Goal: Task Accomplishment & Management: Manage account settings

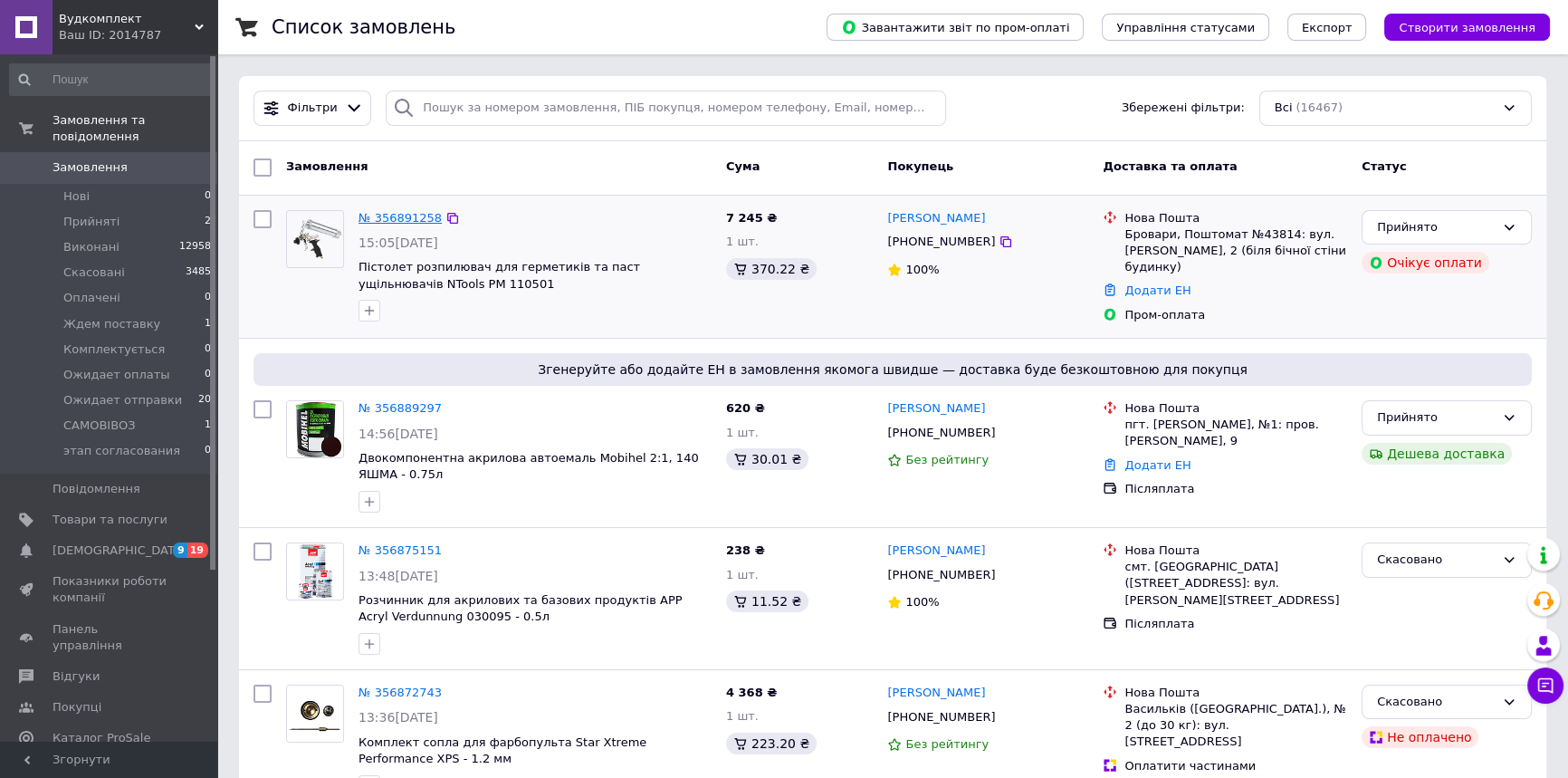
click at [398, 221] on link "№ 356891258" at bounding box center [399, 218] width 83 height 14
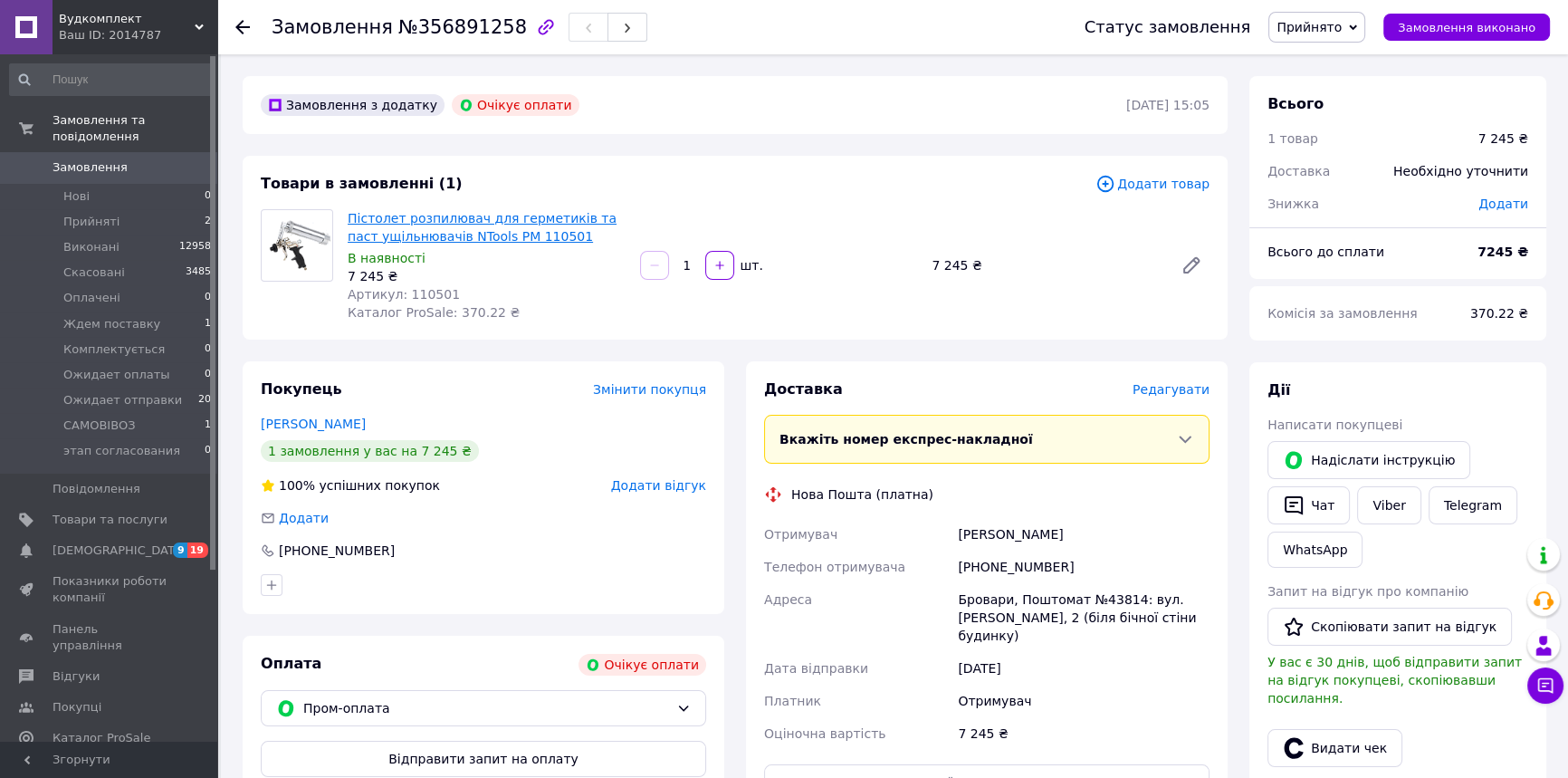
click at [445, 234] on link "Пістолет розпилювач для герметиків та паст ущільнювачів NTools PM 110501" at bounding box center [482, 226] width 269 height 32
click at [107, 214] on span "Прийняті" at bounding box center [92, 222] width 57 height 17
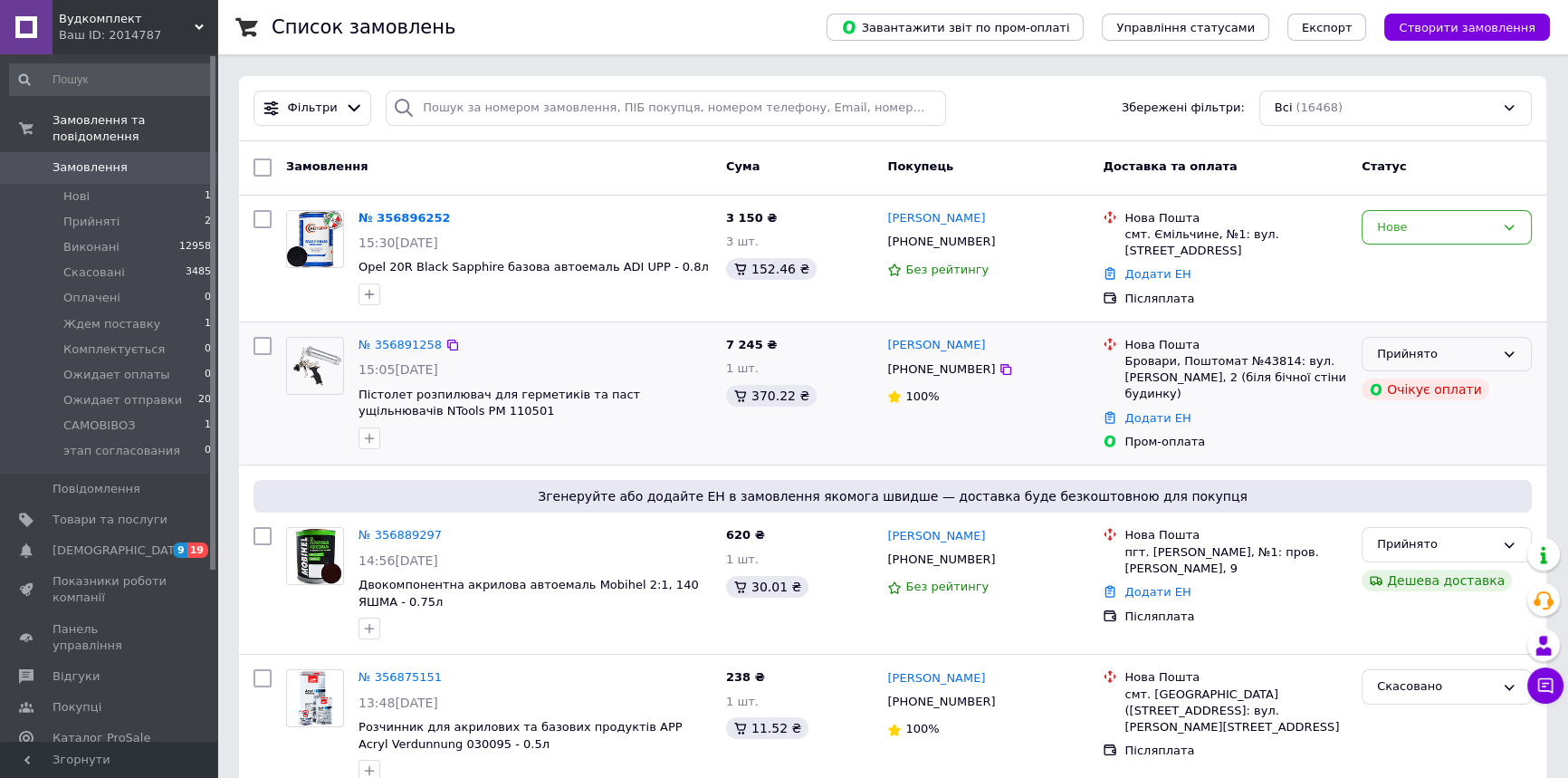
click at [1433, 348] on div "Прийнято" at bounding box center [1435, 353] width 118 height 19
click at [1414, 471] on li "Ожидает оплаты" at bounding box center [1446, 475] width 169 height 33
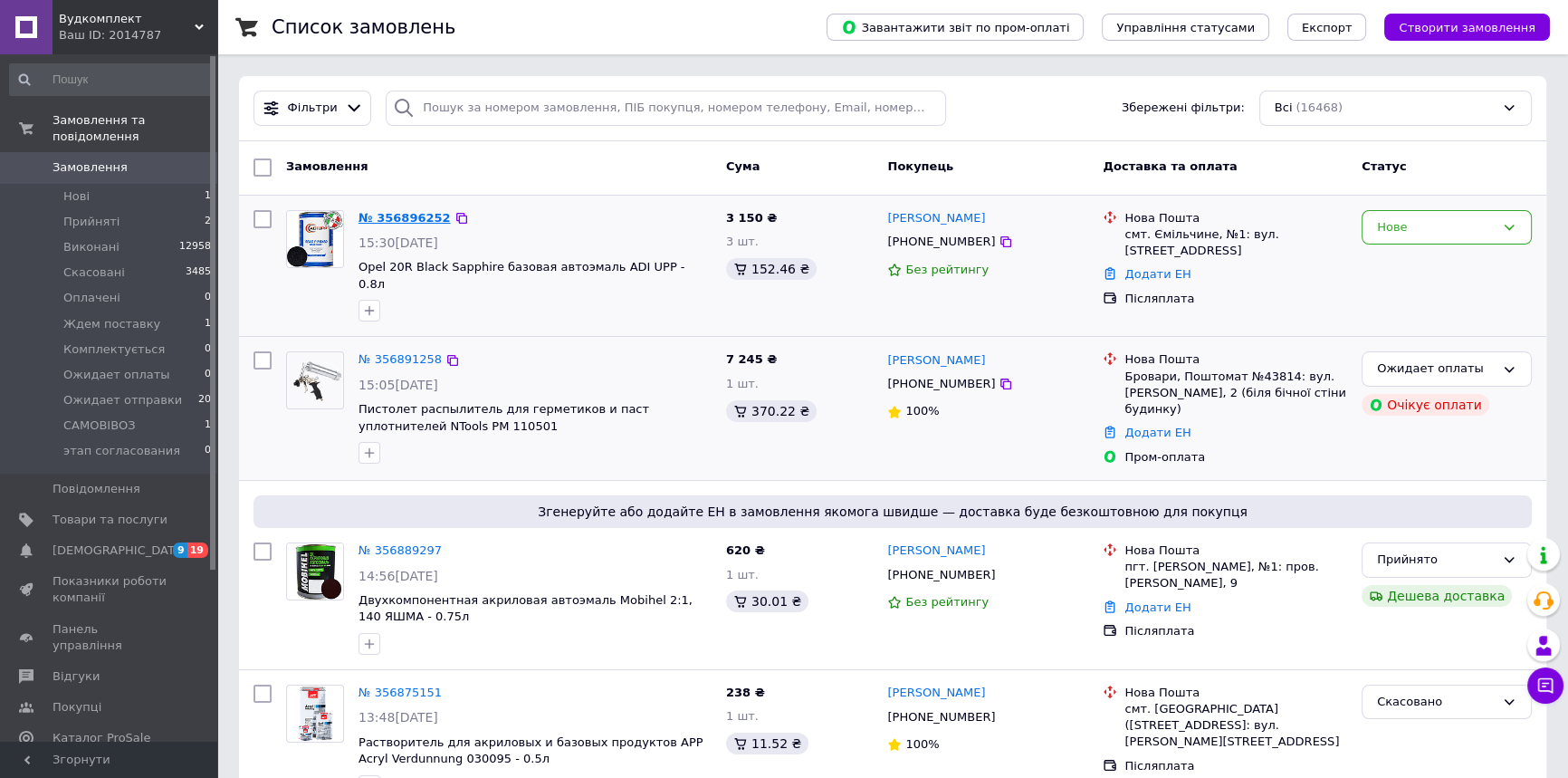
click at [407, 212] on link "№ 356896252" at bounding box center [404, 218] width 93 height 14
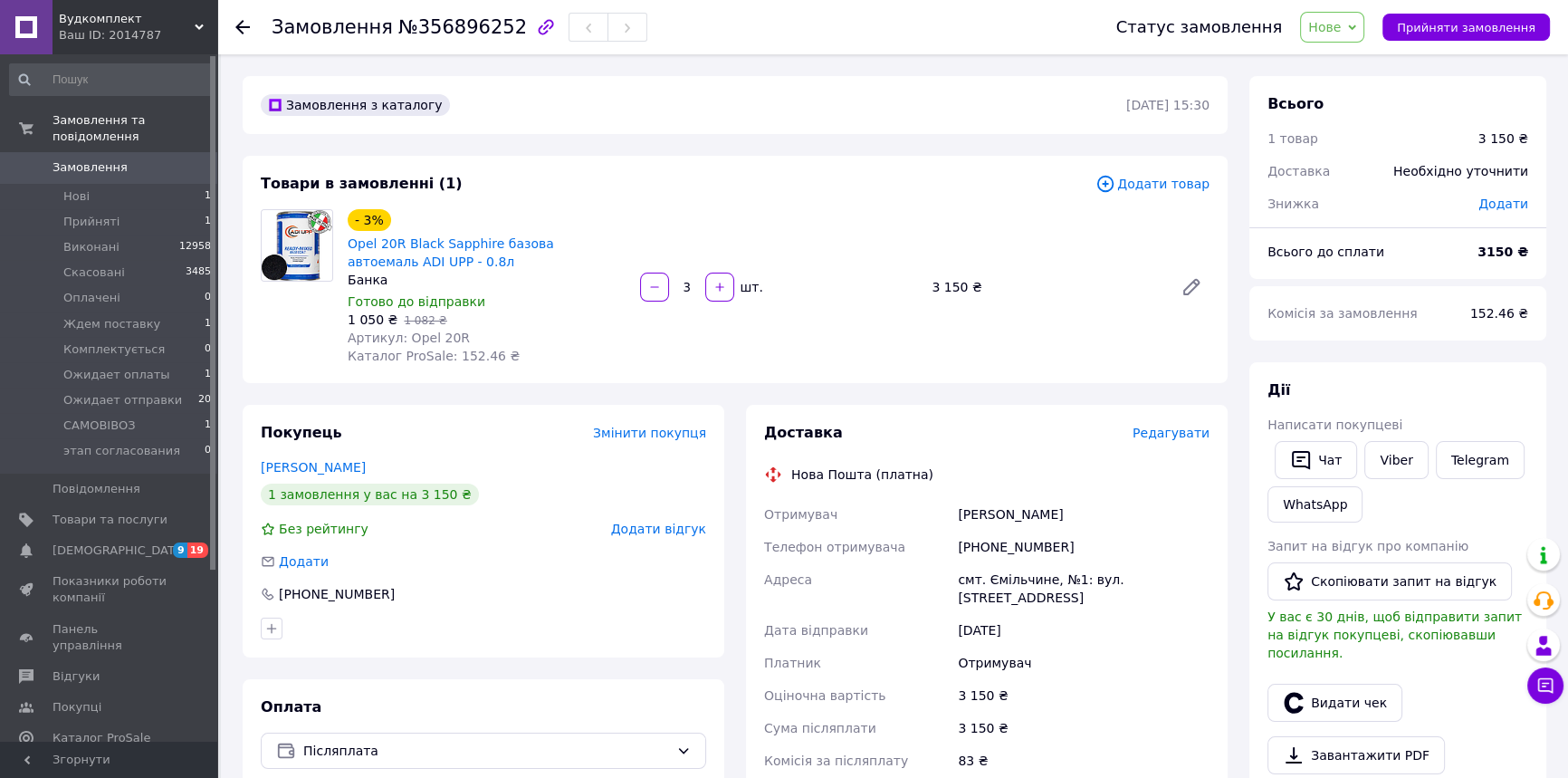
click at [1364, 28] on span "Нове" at bounding box center [1332, 27] width 64 height 31
click at [1344, 70] on li "Прийнято" at bounding box center [1369, 63] width 137 height 27
click at [59, 543] on span "[DEMOGRAPHIC_DATA]" at bounding box center [119, 551] width 134 height 17
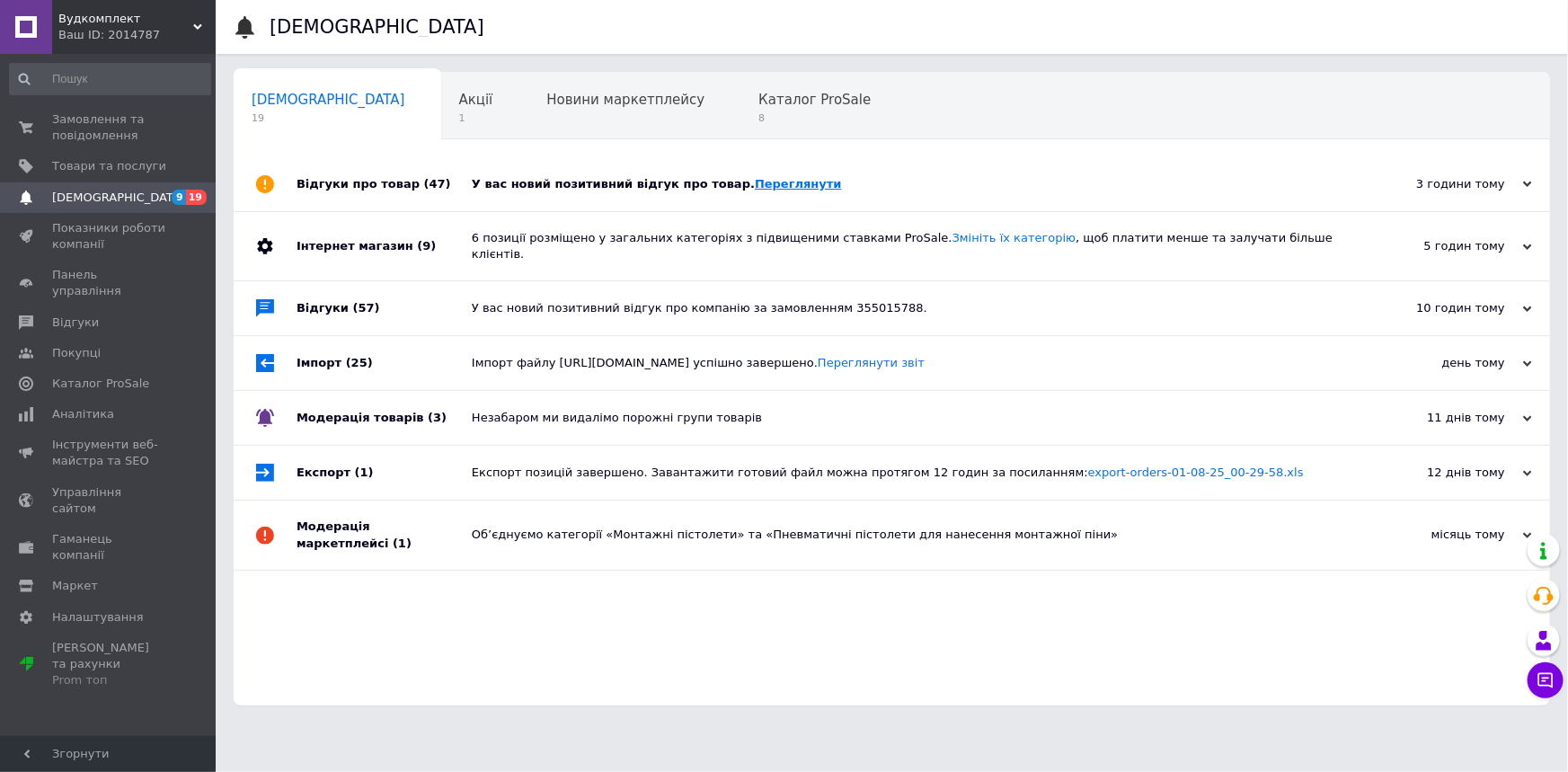
click at [754, 179] on link "Переглянути" at bounding box center [798, 184] width 87 height 14
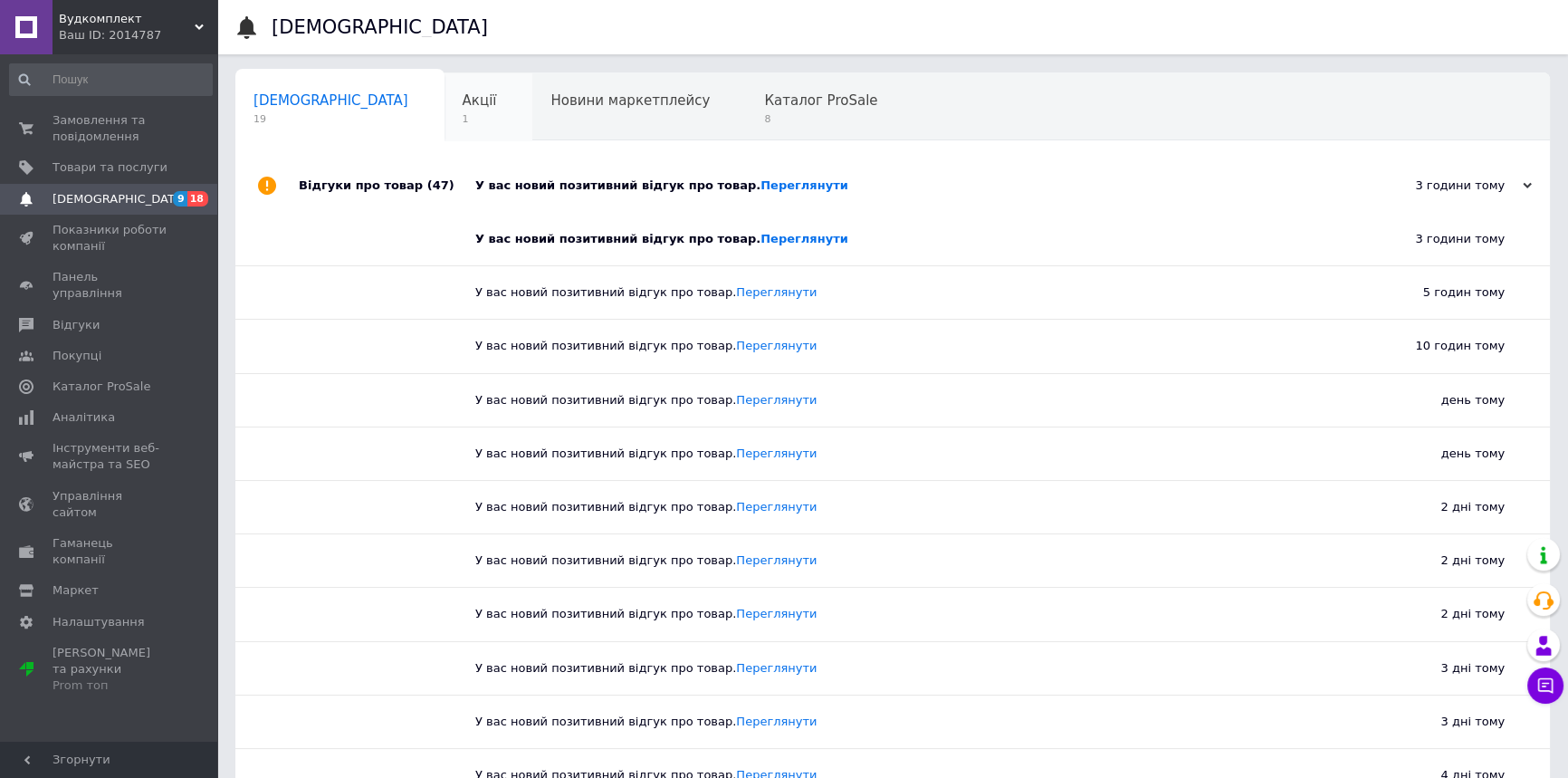
click at [462, 113] on span "1" at bounding box center [479, 119] width 34 height 14
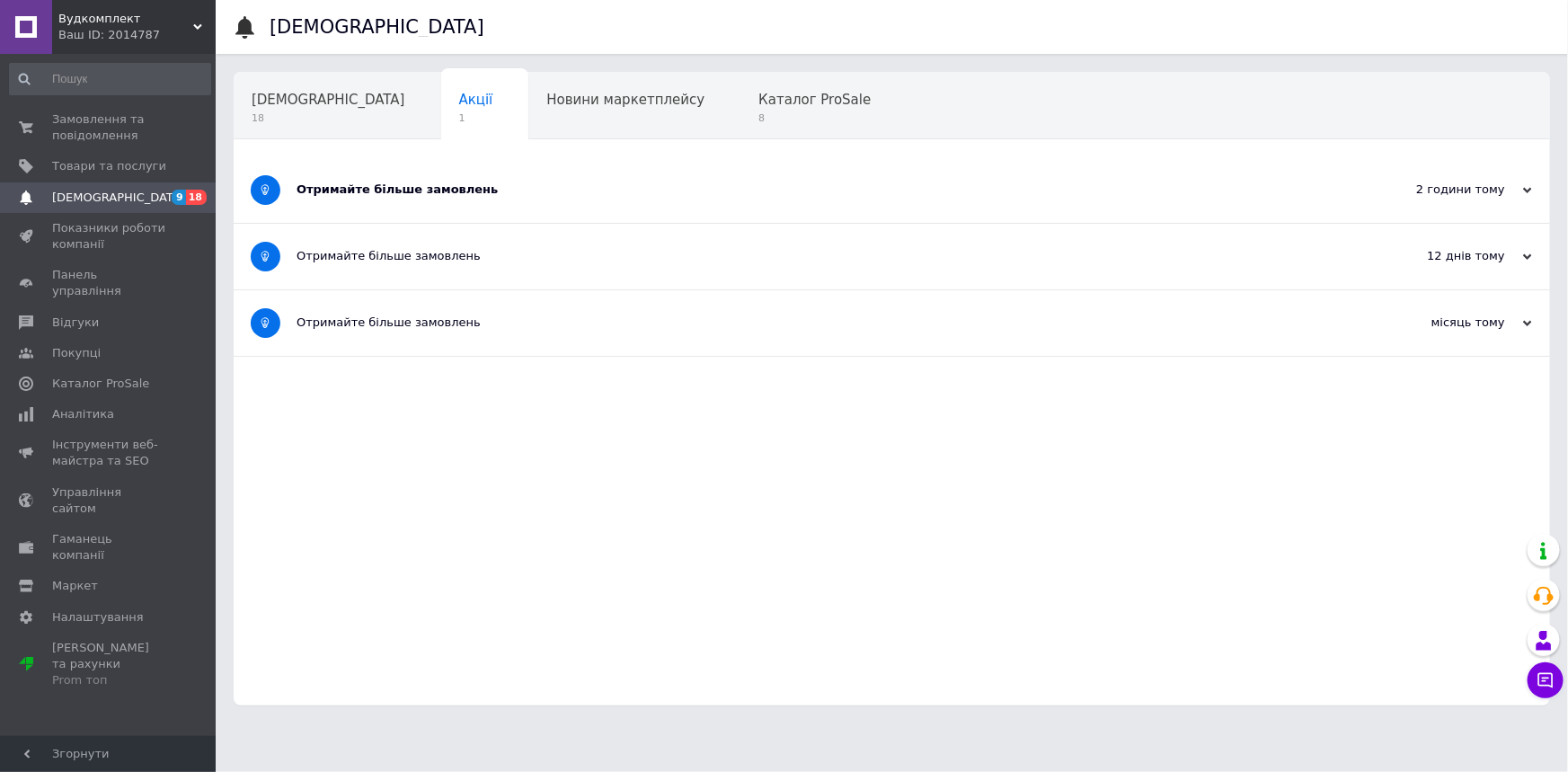
click at [385, 189] on div "Отримайте більше замовлень" at bounding box center [824, 189] width 1056 height 16
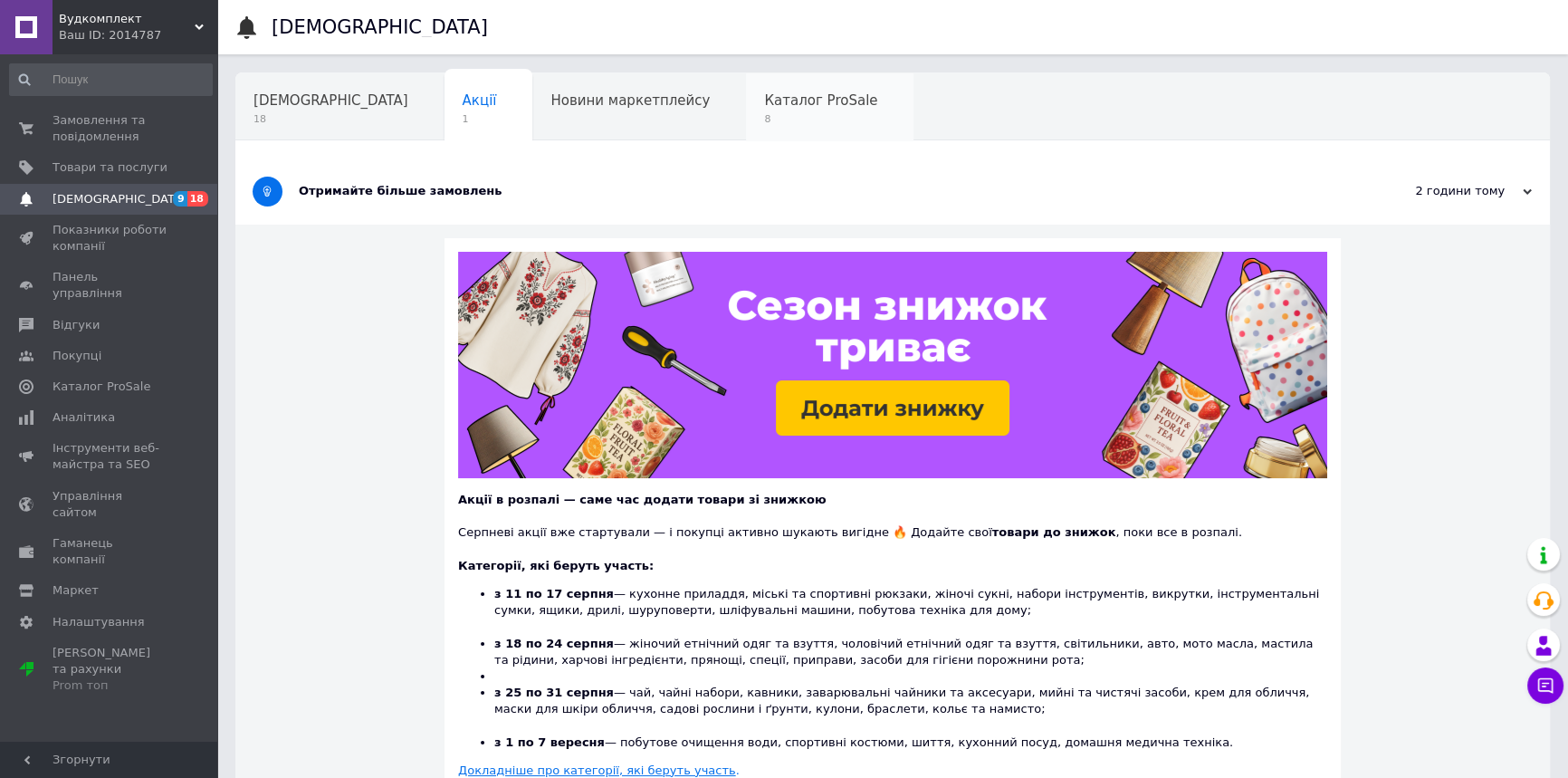
click at [764, 97] on span "Каталог ProSale" at bounding box center [821, 101] width 113 height 17
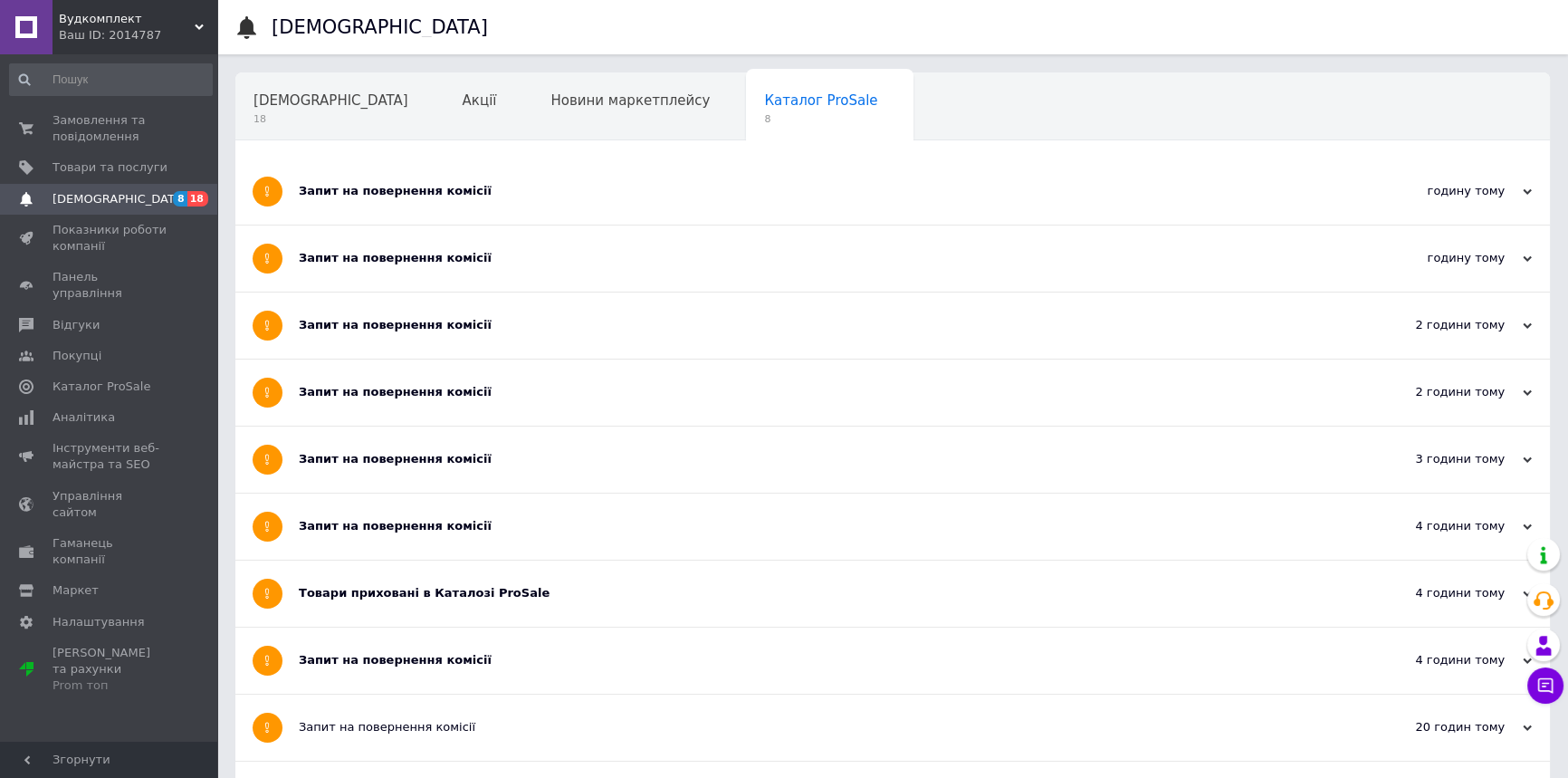
click at [406, 652] on div "Запит на повернення комісії" at bounding box center [824, 660] width 1052 height 17
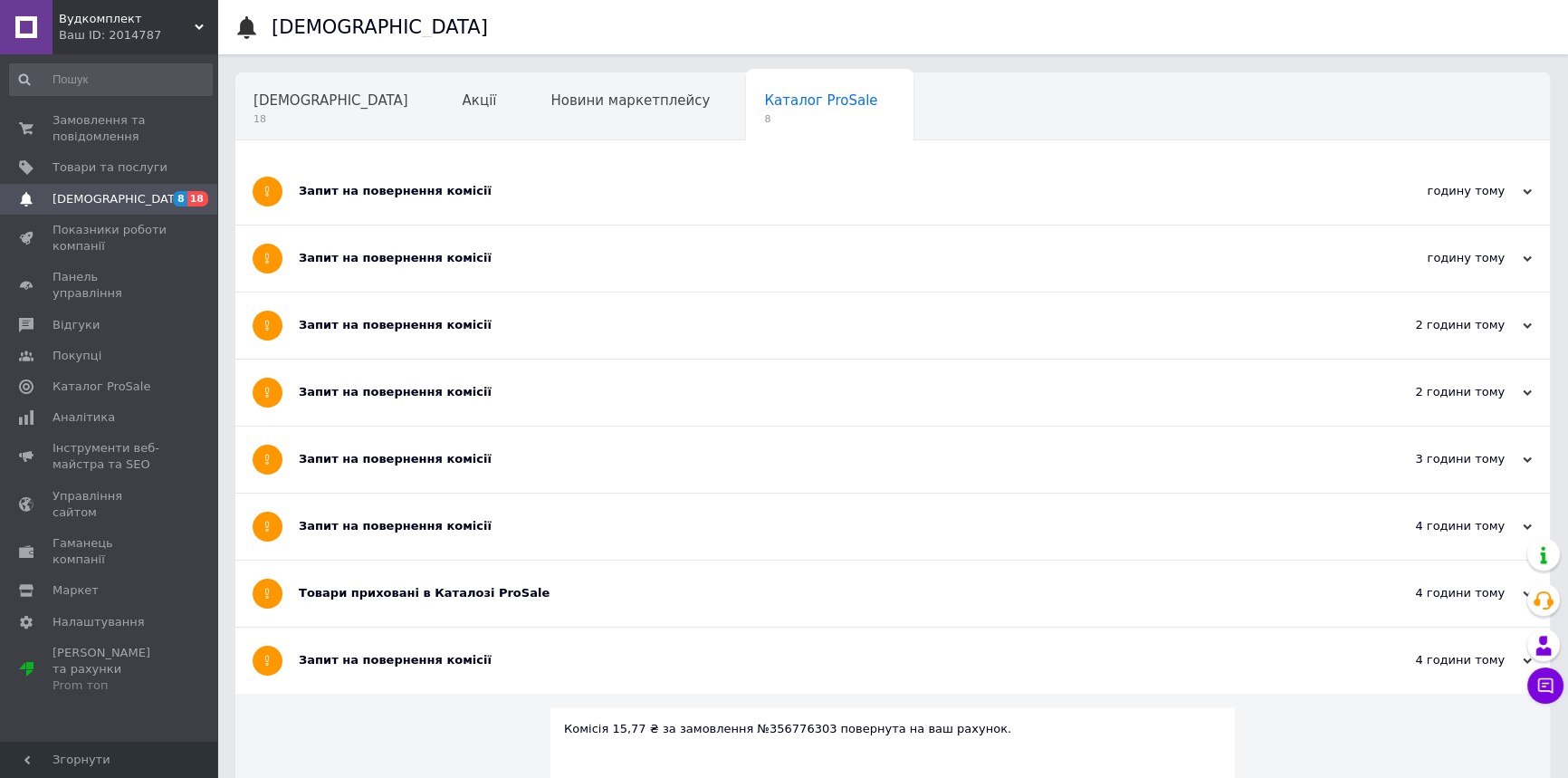
scroll to position [164, 0]
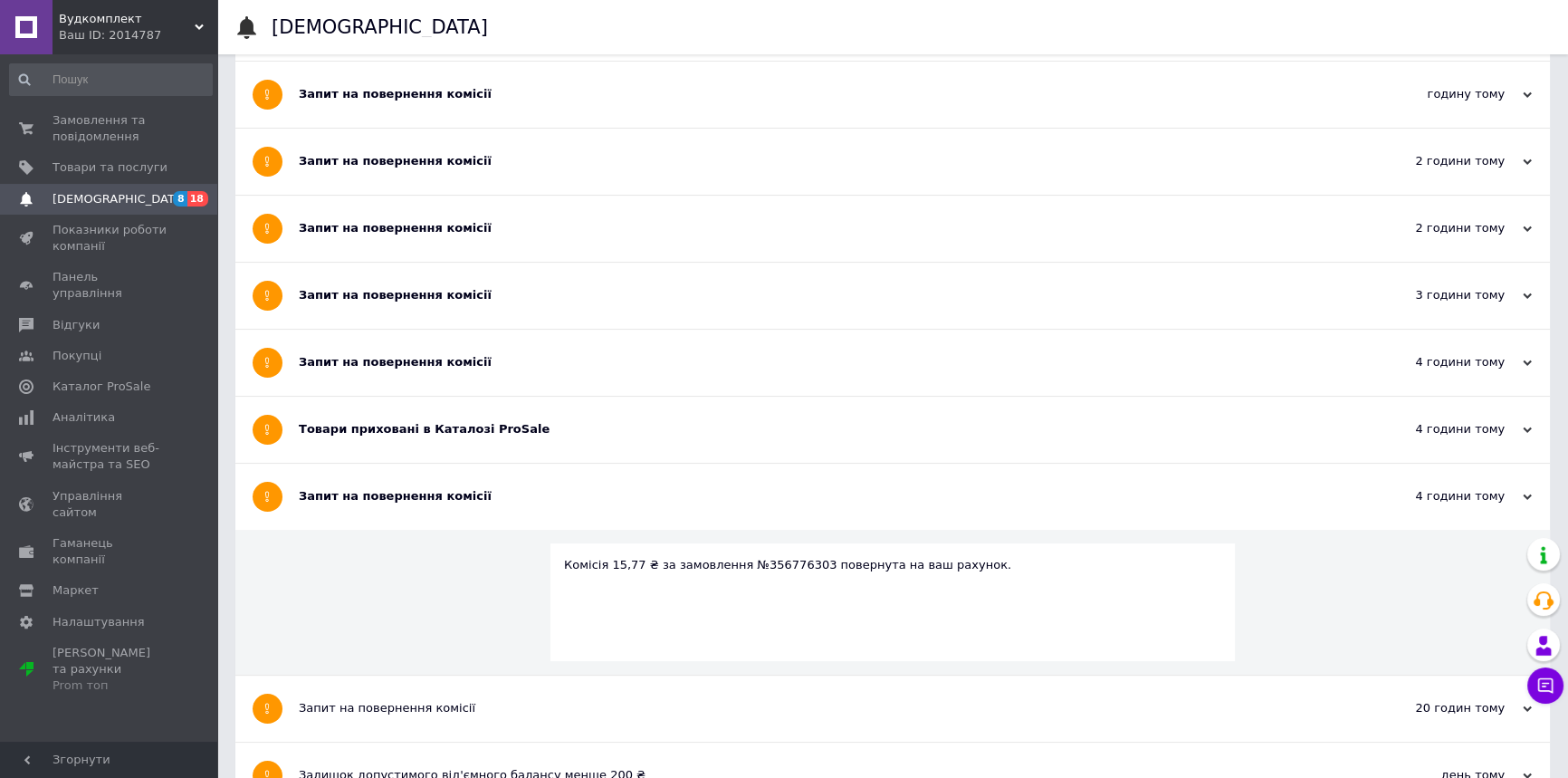
click at [429, 432] on div "Товари приховані в Каталозі ProSale" at bounding box center [824, 429] width 1052 height 17
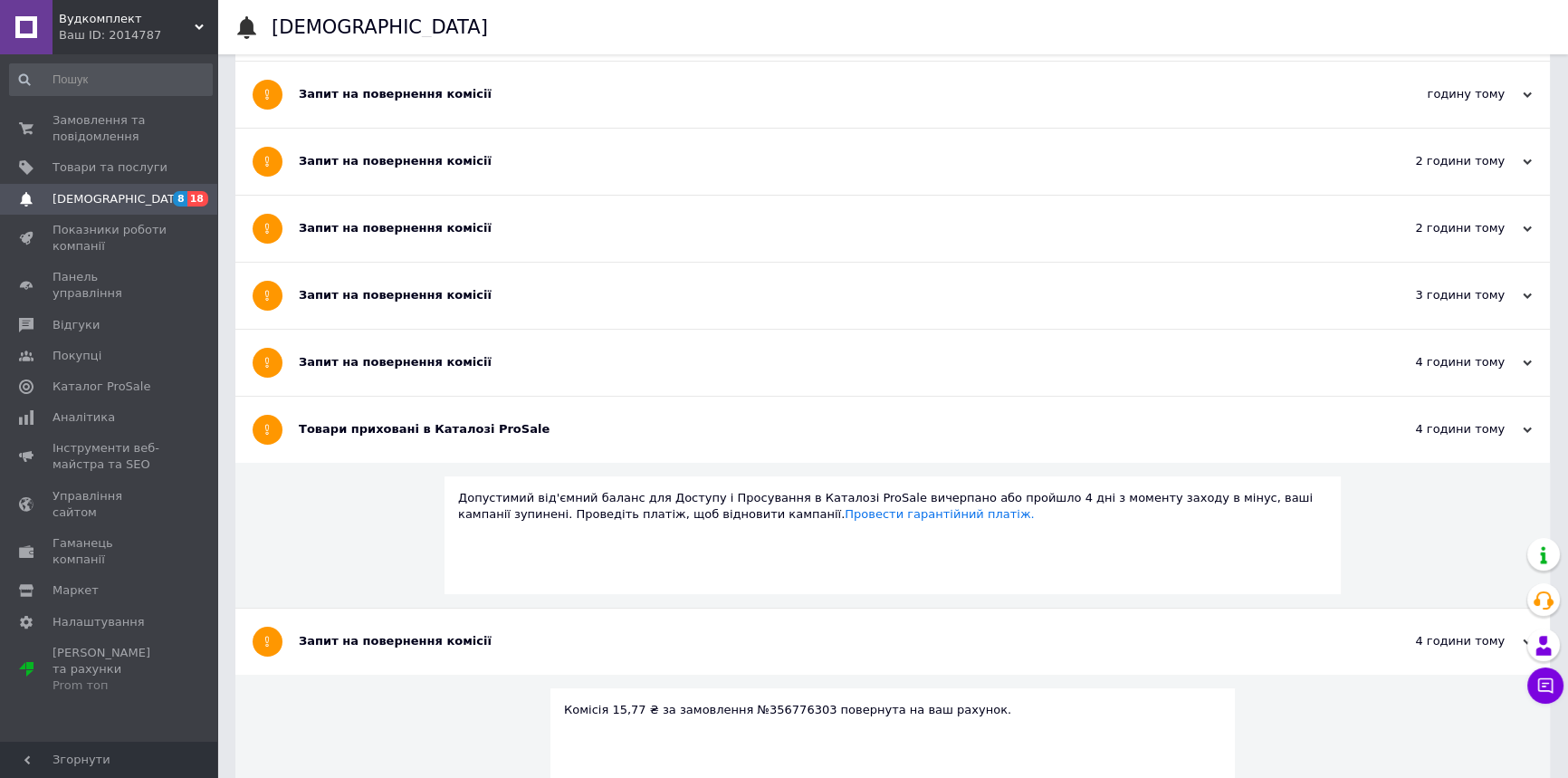
click at [433, 370] on div "Запит на повернення комісії" at bounding box center [824, 363] width 1052 height 66
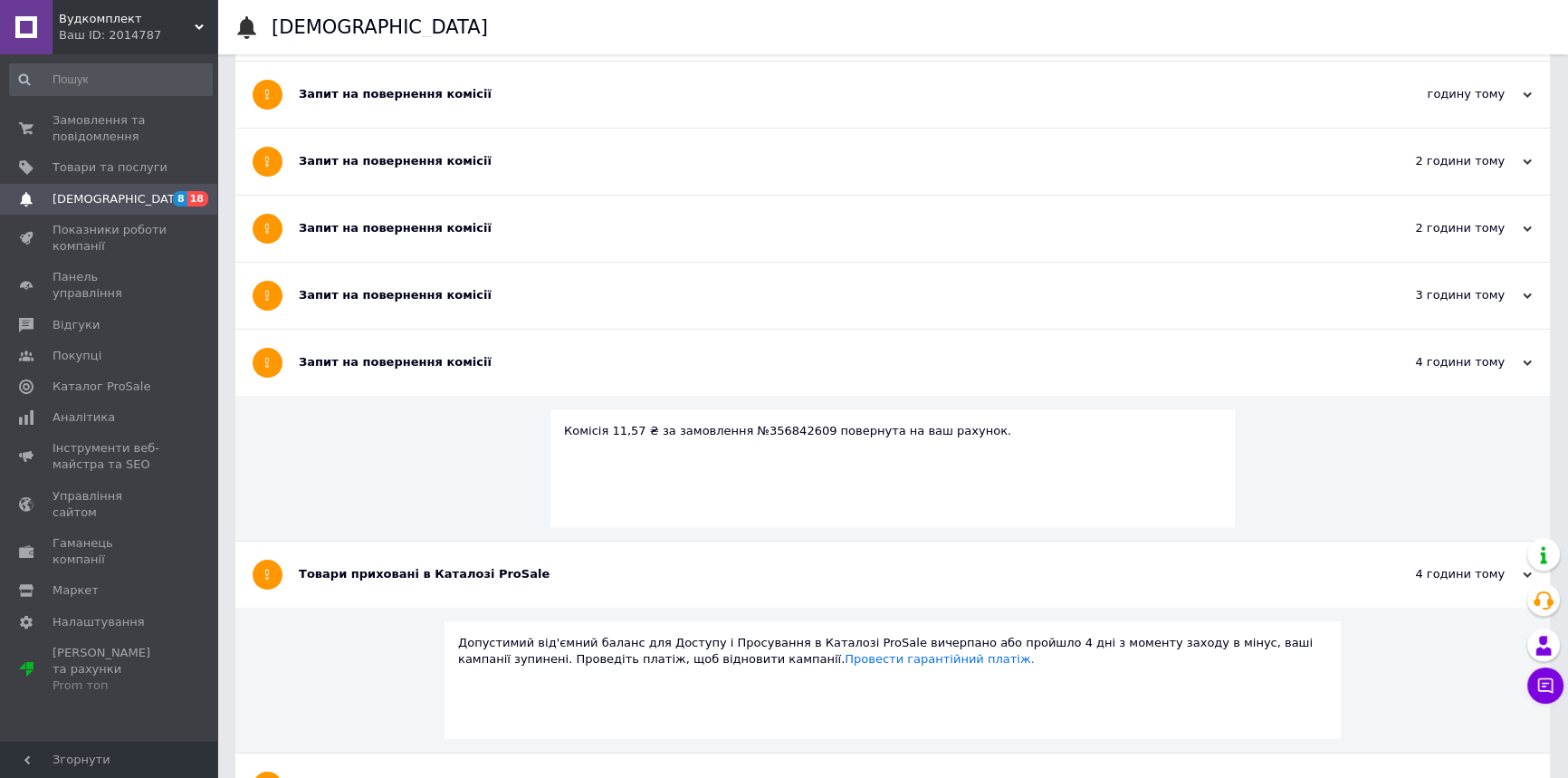
drag, startPoint x: 433, startPoint y: 289, endPoint x: 434, endPoint y: 274, distance: 15.0
click at [434, 289] on div "Запит на повернення комісії" at bounding box center [824, 295] width 1052 height 17
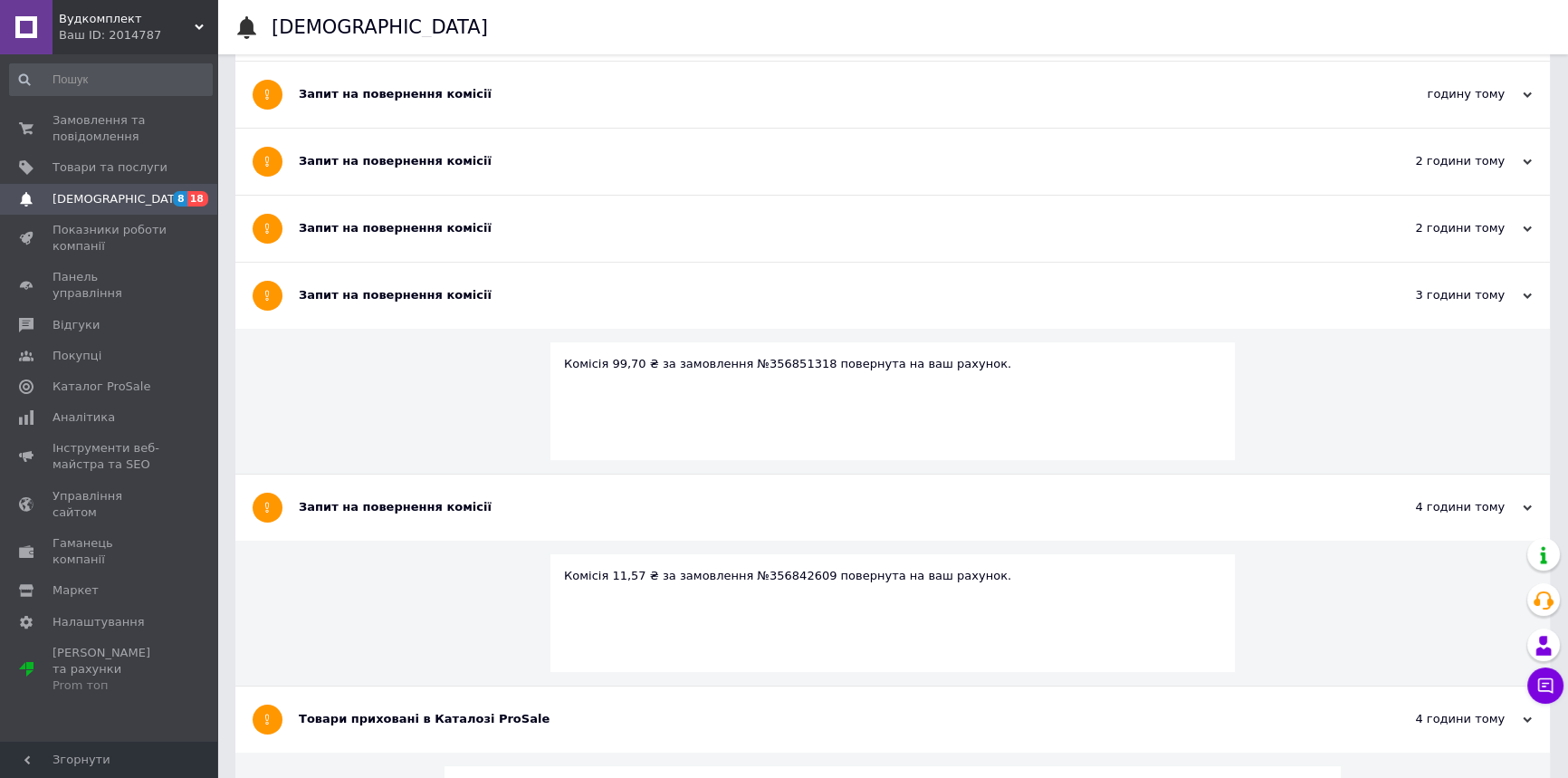
click at [434, 232] on div "Запит на повернення комісії" at bounding box center [824, 227] width 1052 height 17
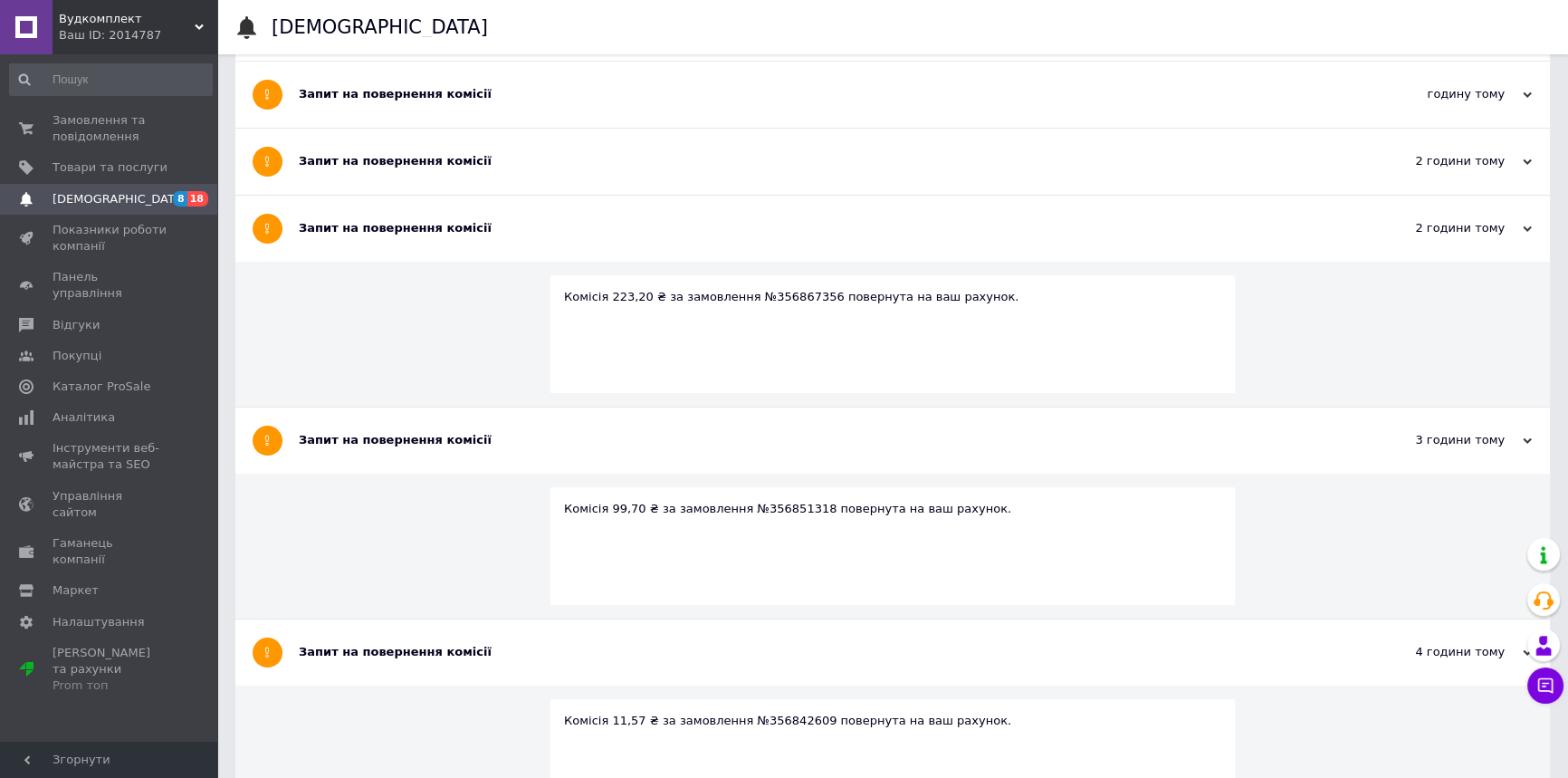
click at [434, 177] on div "Запит на повернення комісії" at bounding box center [824, 162] width 1052 height 66
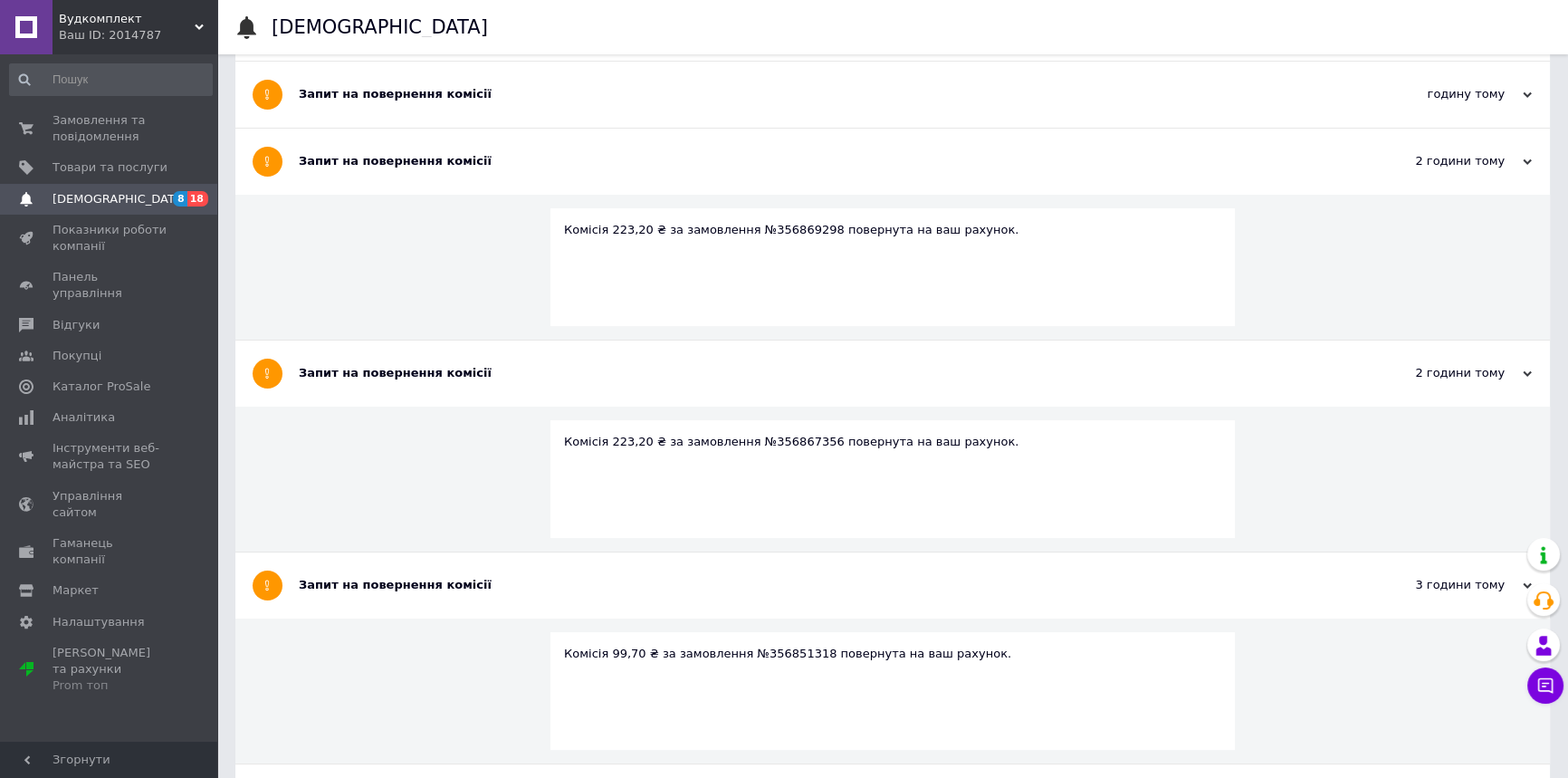
click at [450, 94] on div "Запит на повернення комісії" at bounding box center [824, 94] width 1052 height 17
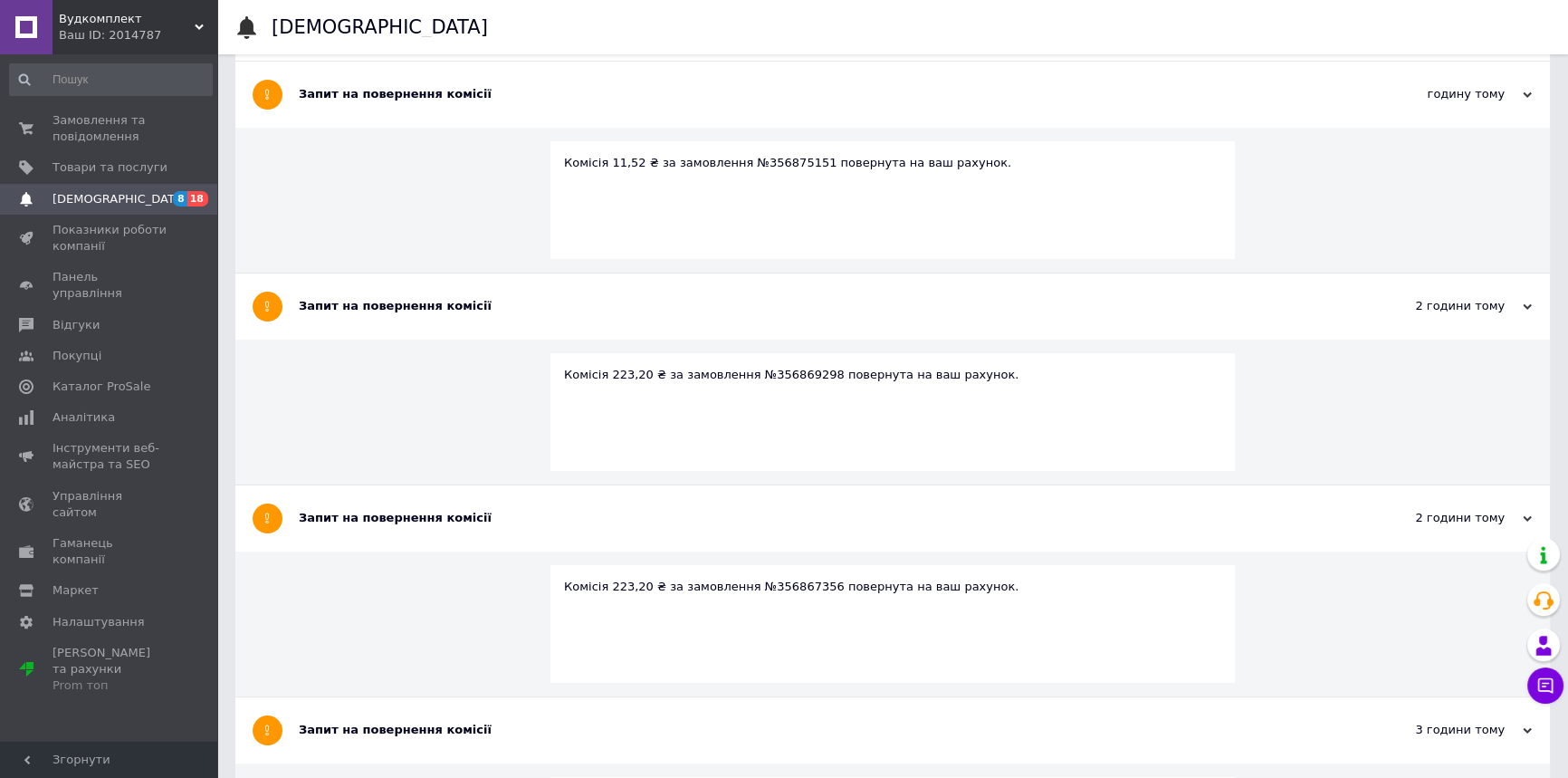
click at [438, 61] on div "Запит на повернення комісії" at bounding box center [824, 27] width 1052 height 66
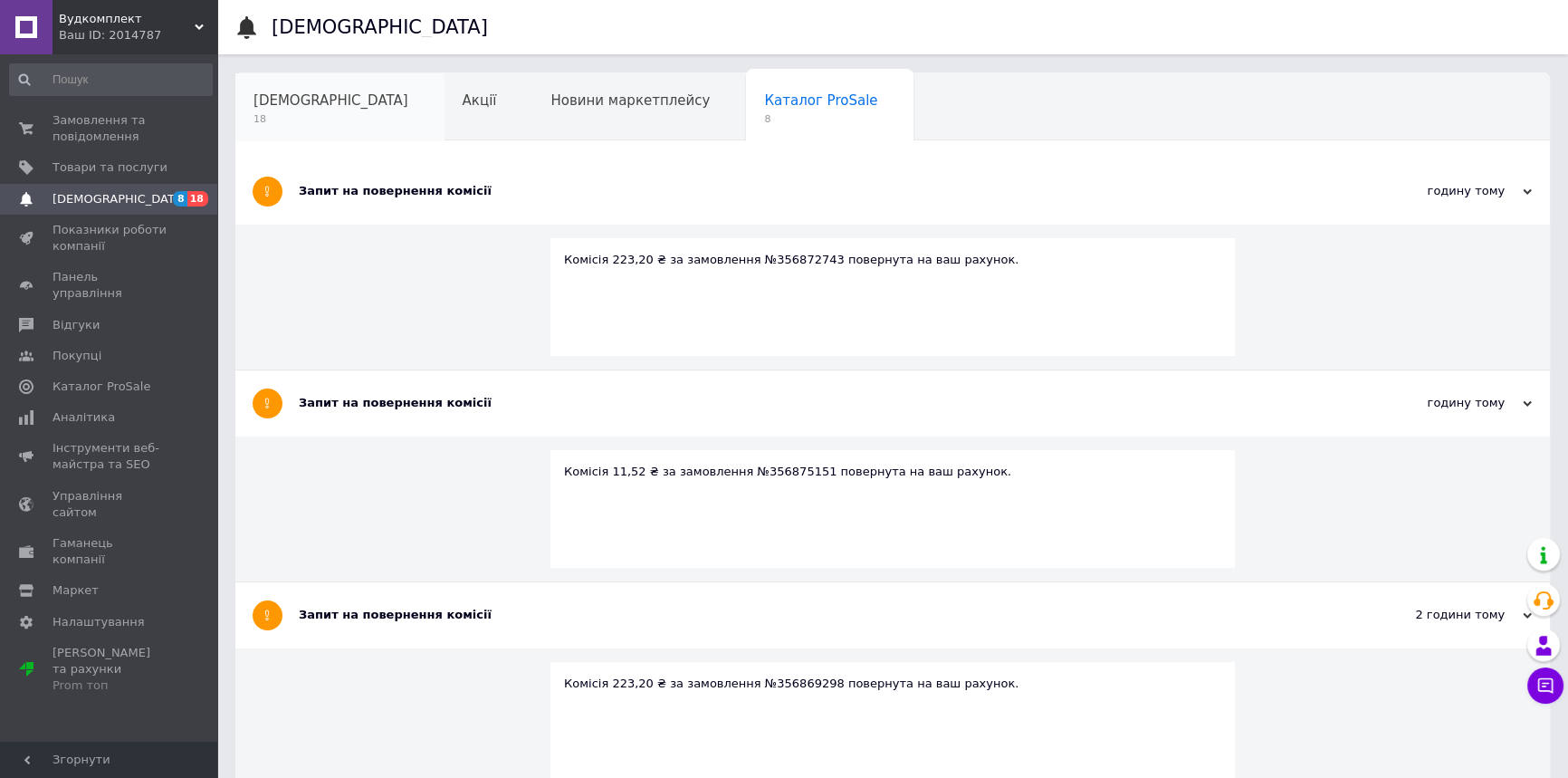
click at [261, 120] on span "18" at bounding box center [331, 119] width 155 height 14
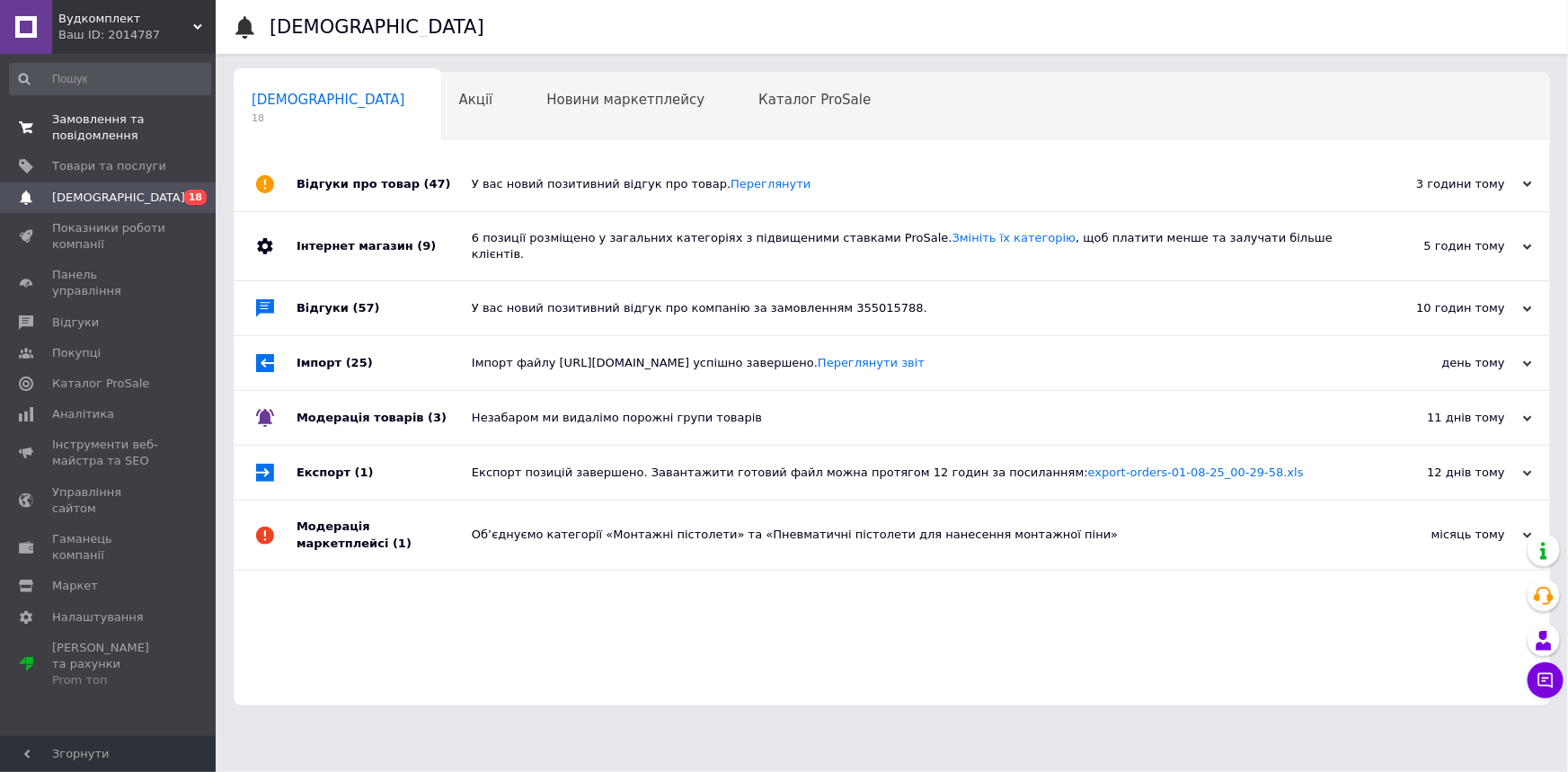
click at [60, 126] on span "Замовлення та повідомлення" at bounding box center [109, 127] width 114 height 32
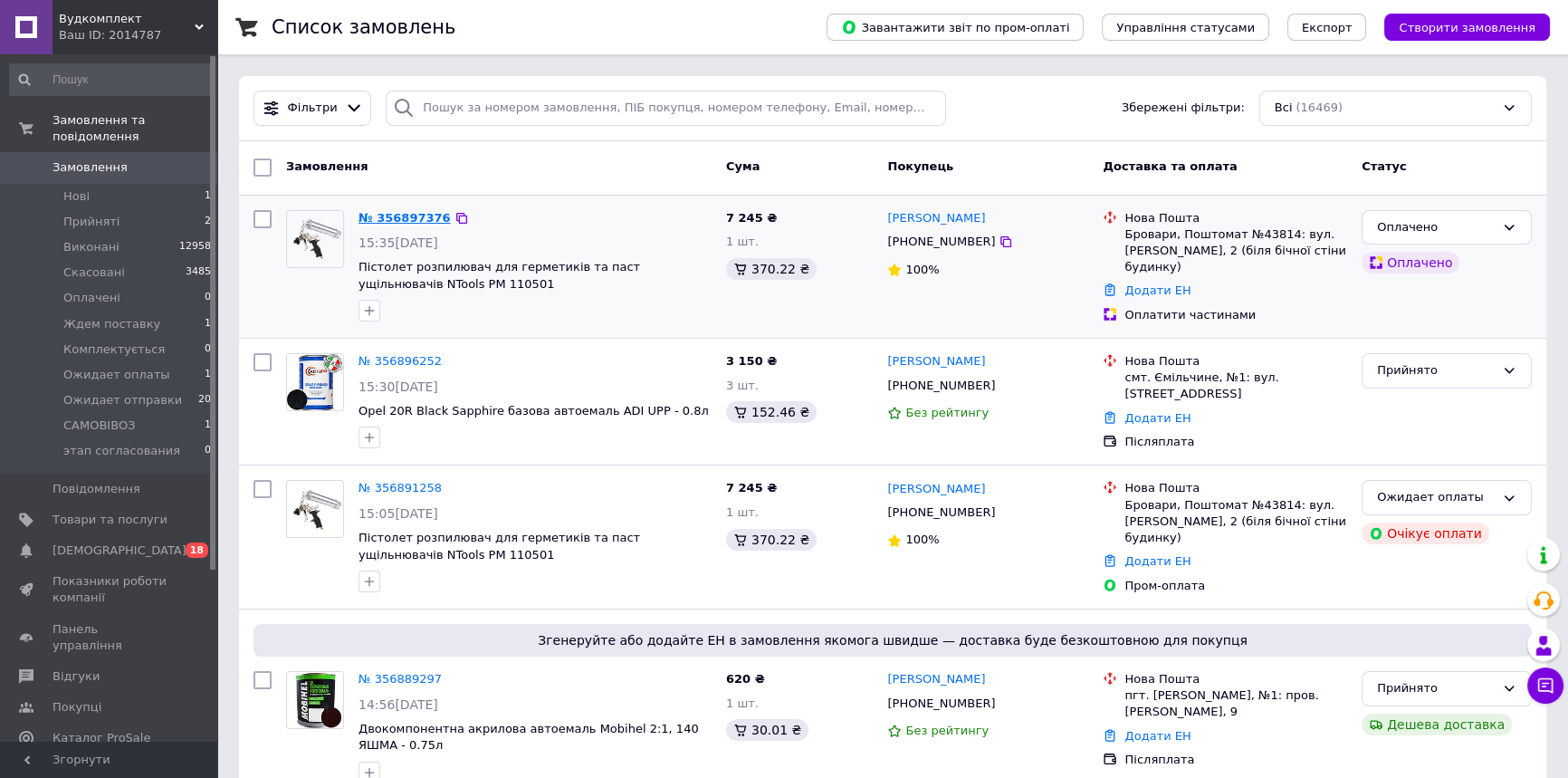
click at [390, 219] on link "№ 356897376" at bounding box center [404, 218] width 93 height 14
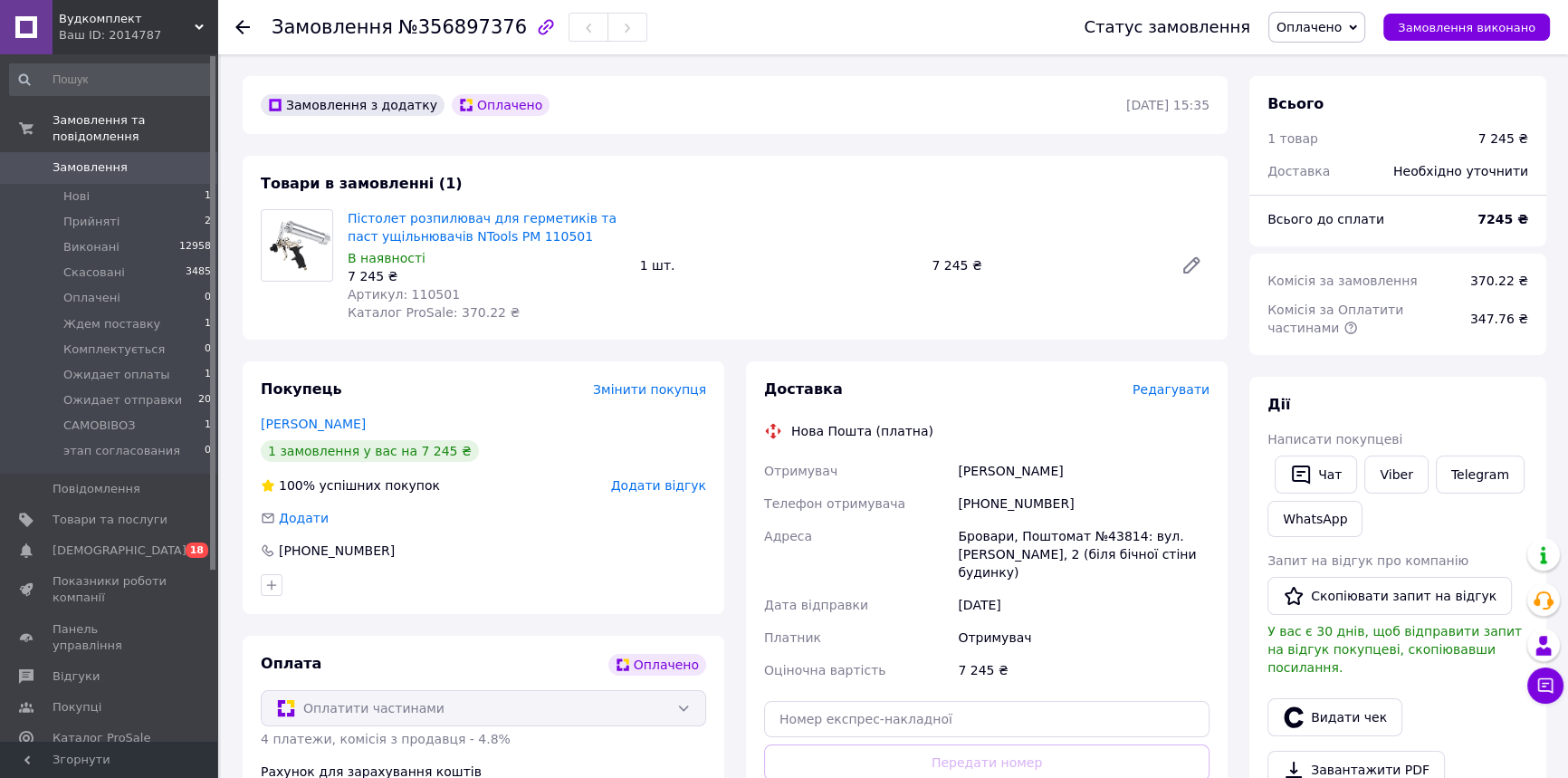
click at [1338, 36] on span "Оплачено" at bounding box center [1316, 27] width 97 height 31
click at [1347, 151] on li "Ожидает отправки" at bounding box center [1338, 153] width 137 height 27
click at [124, 367] on span "Ожидает оплаты" at bounding box center [116, 375] width 106 height 17
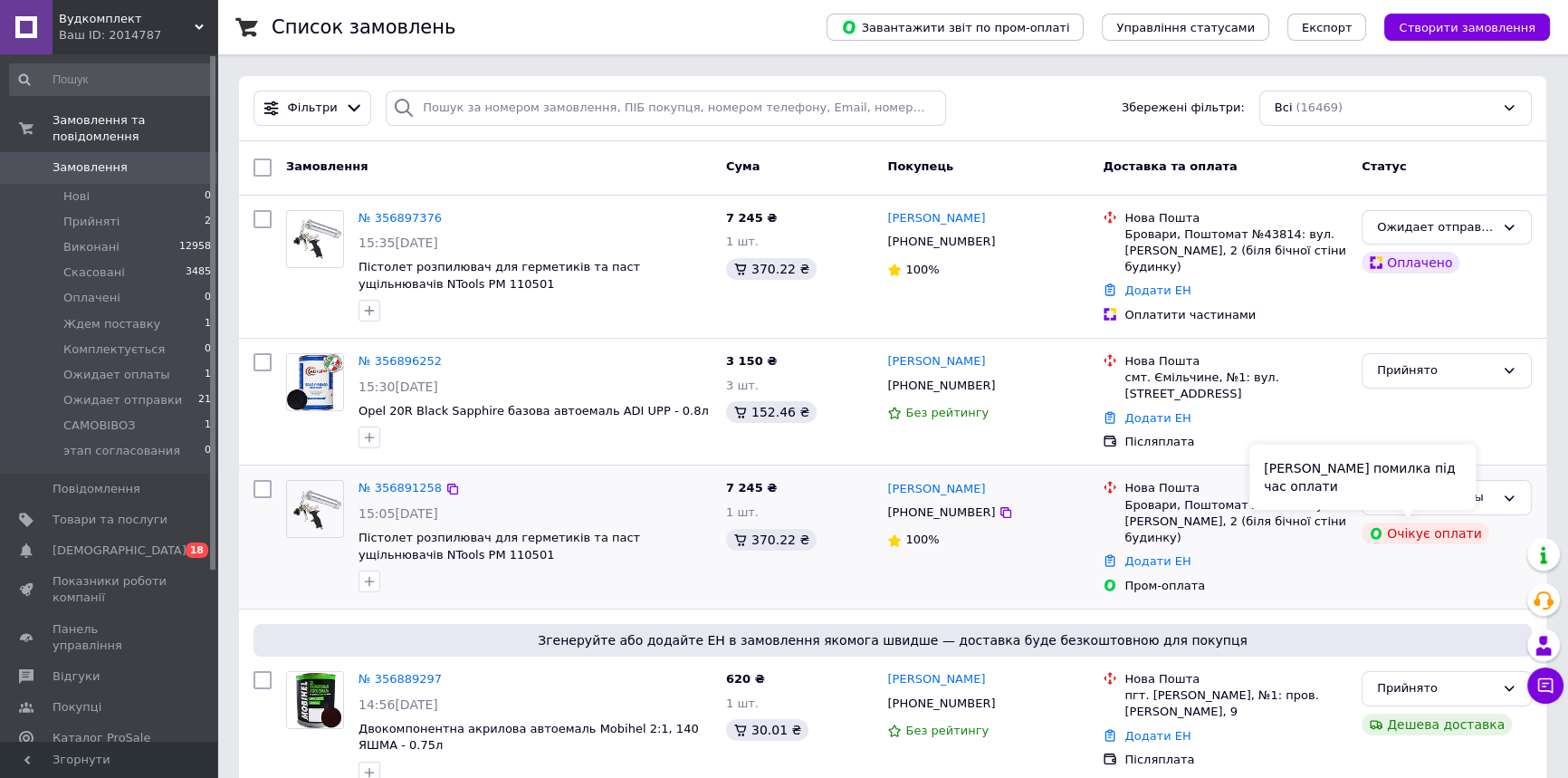
click at [1437, 499] on div "[PERSON_NAME] помилка під час оплати" at bounding box center [1362, 476] width 226 height 65
click at [1508, 492] on icon at bounding box center [1508, 498] width 15 height 15
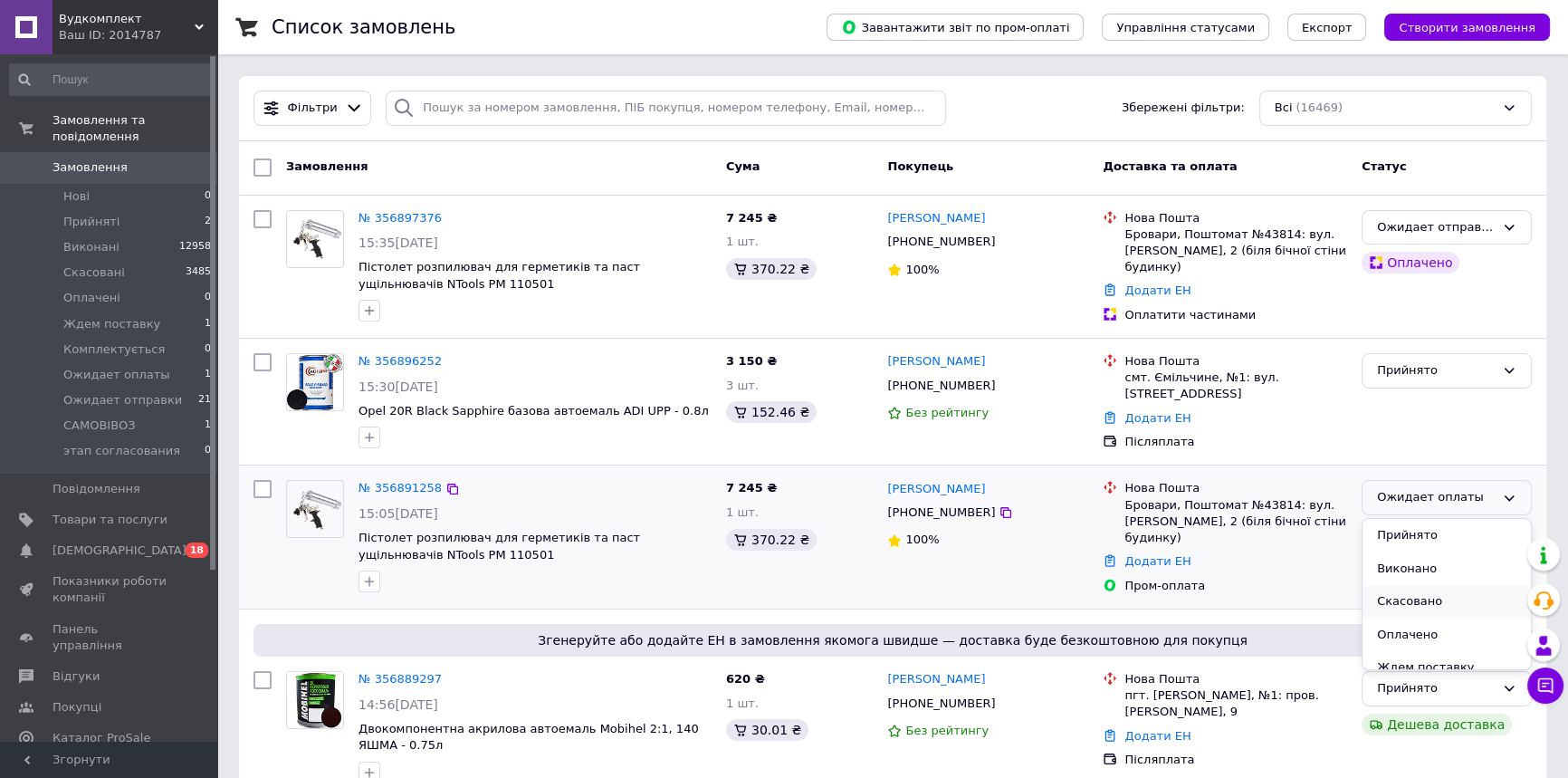
click at [1419, 602] on li "Скасовано" at bounding box center [1446, 601] width 169 height 33
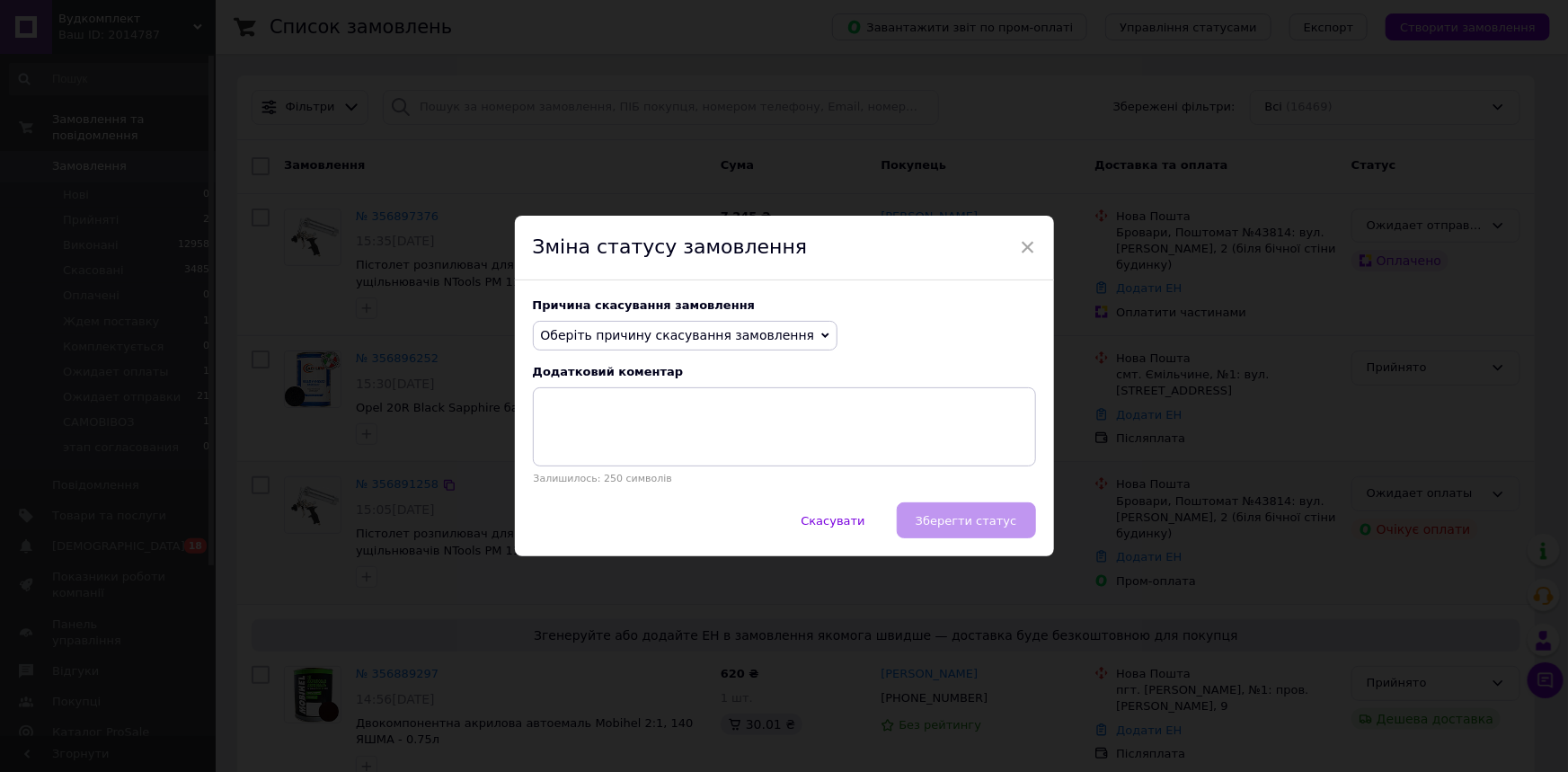
click at [710, 333] on span "Оберіть причину скасування замовлення" at bounding box center [677, 335] width 274 height 15
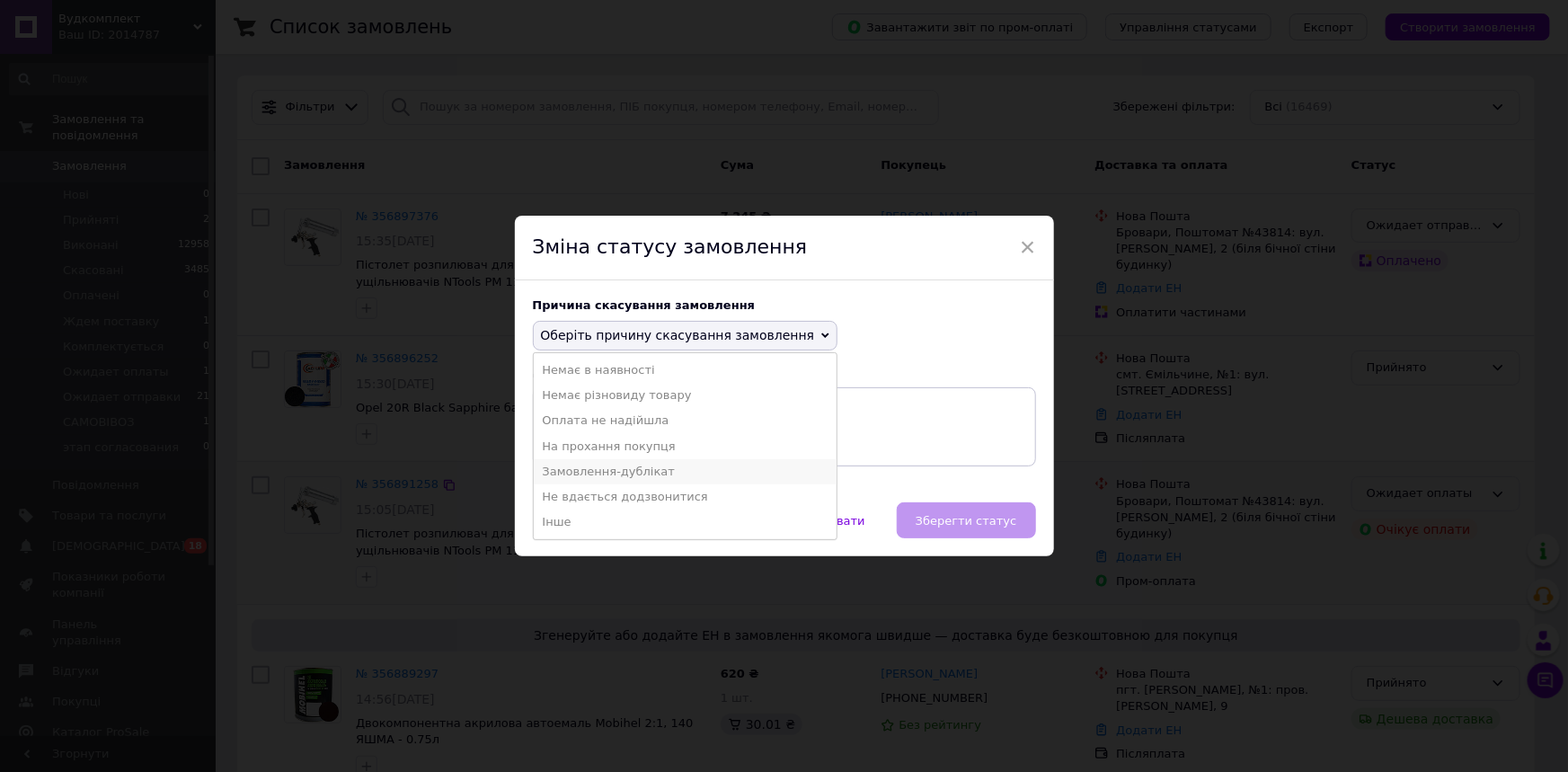
click at [629, 475] on li "Замовлення-дублікат" at bounding box center [686, 472] width 304 height 25
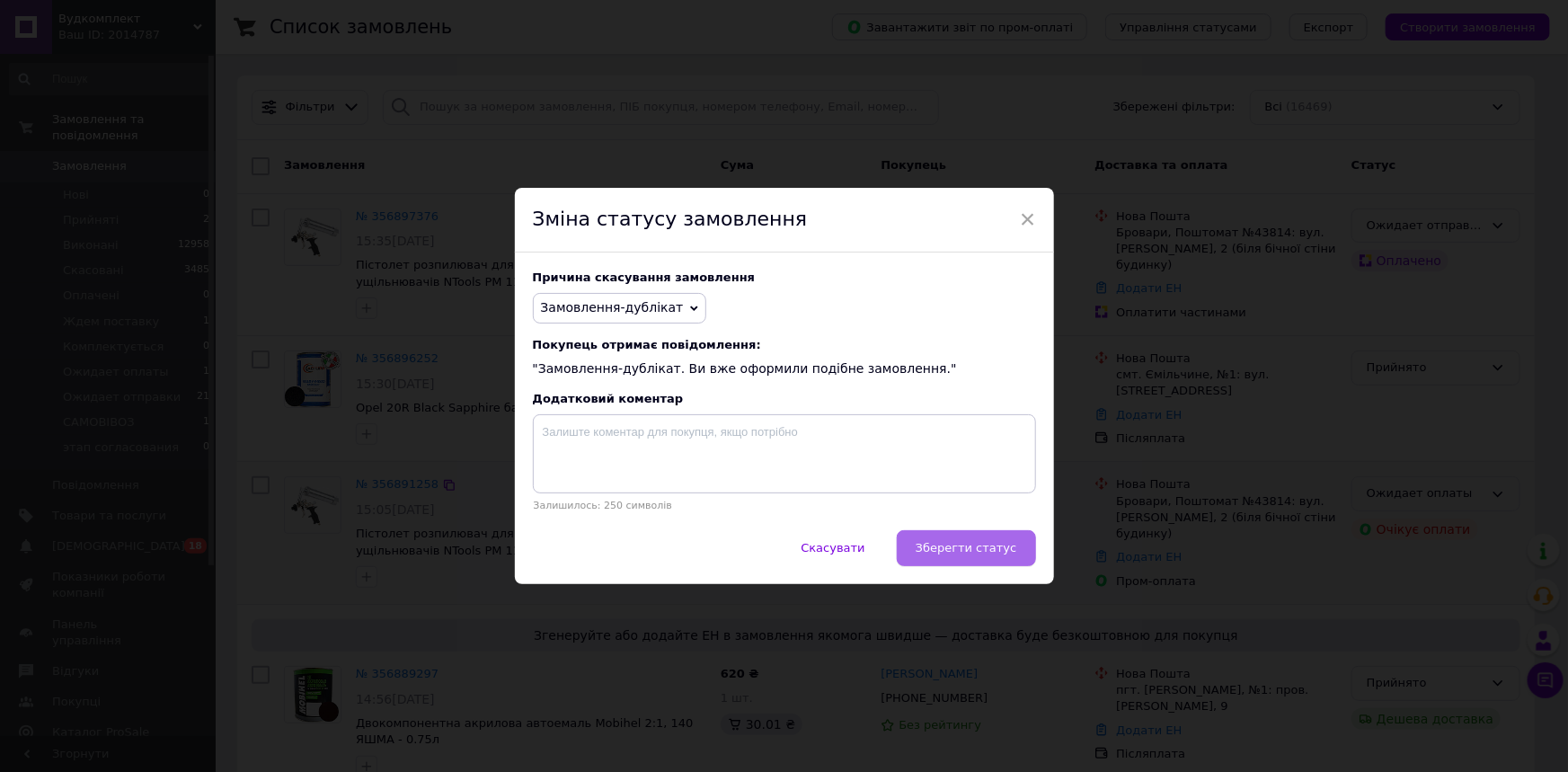
click at [978, 547] on span "Зберегти статус" at bounding box center [966, 547] width 102 height 14
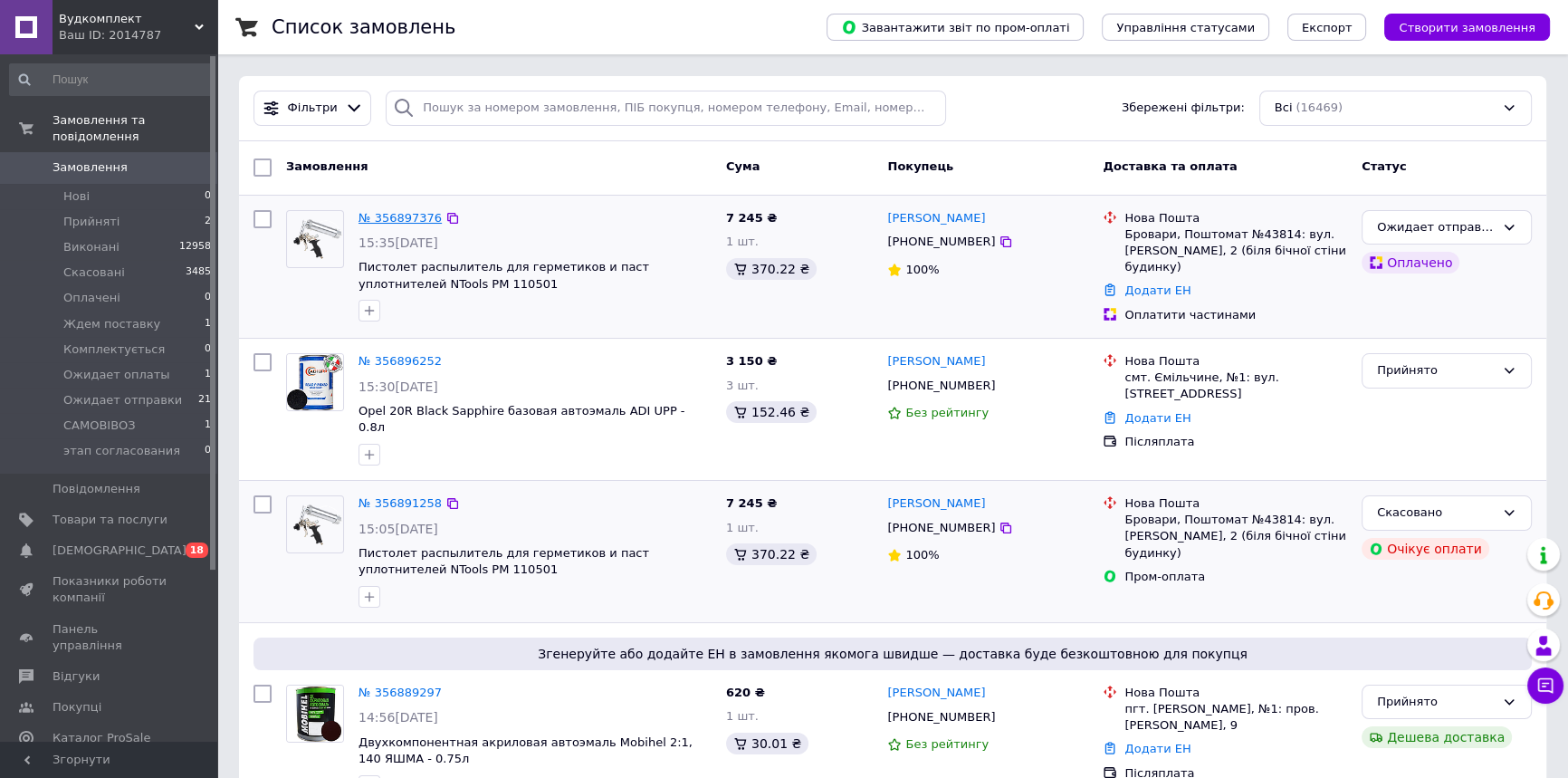
click at [377, 212] on link "№ 356897376" at bounding box center [399, 218] width 83 height 14
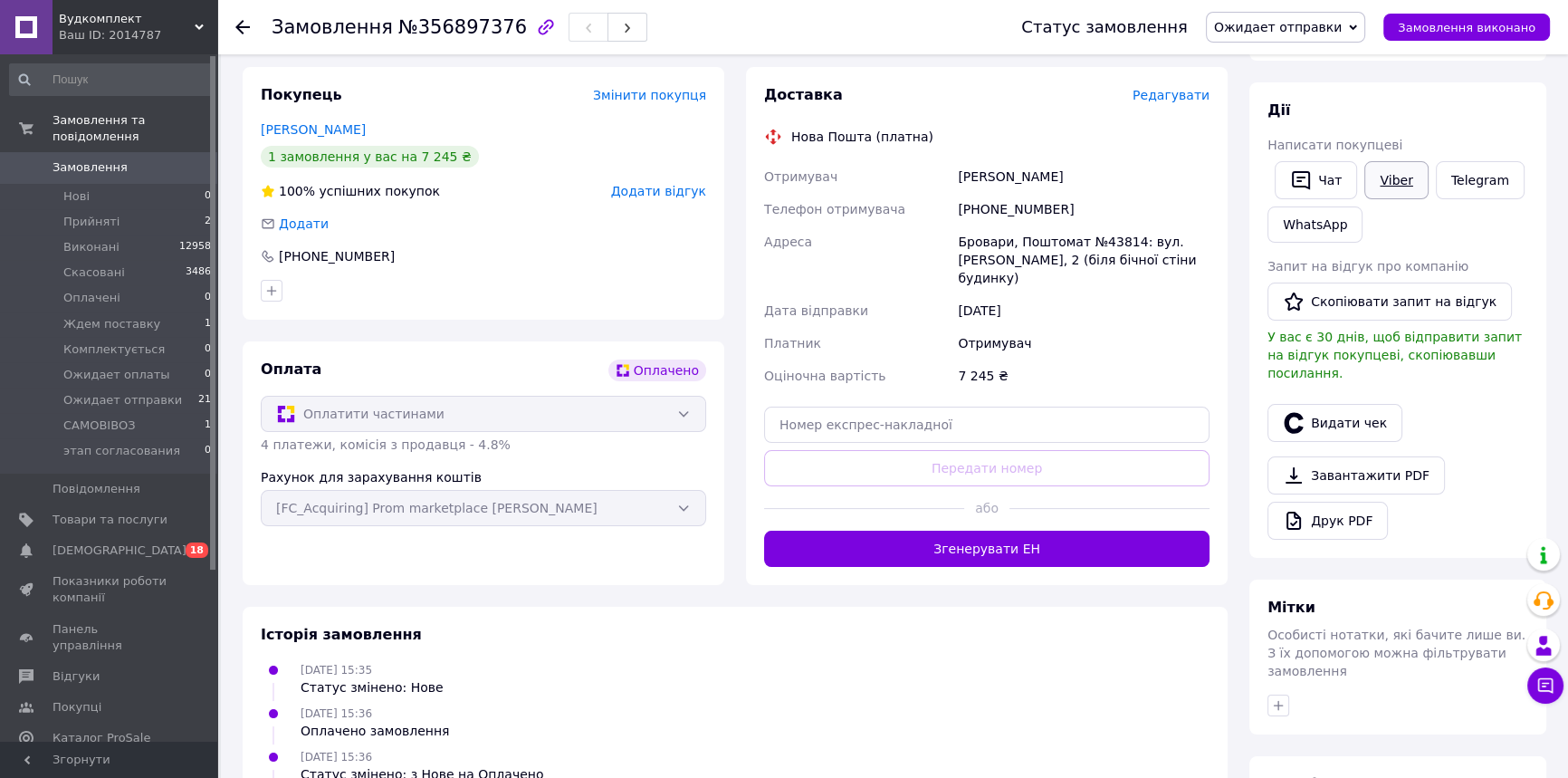
scroll to position [329, 0]
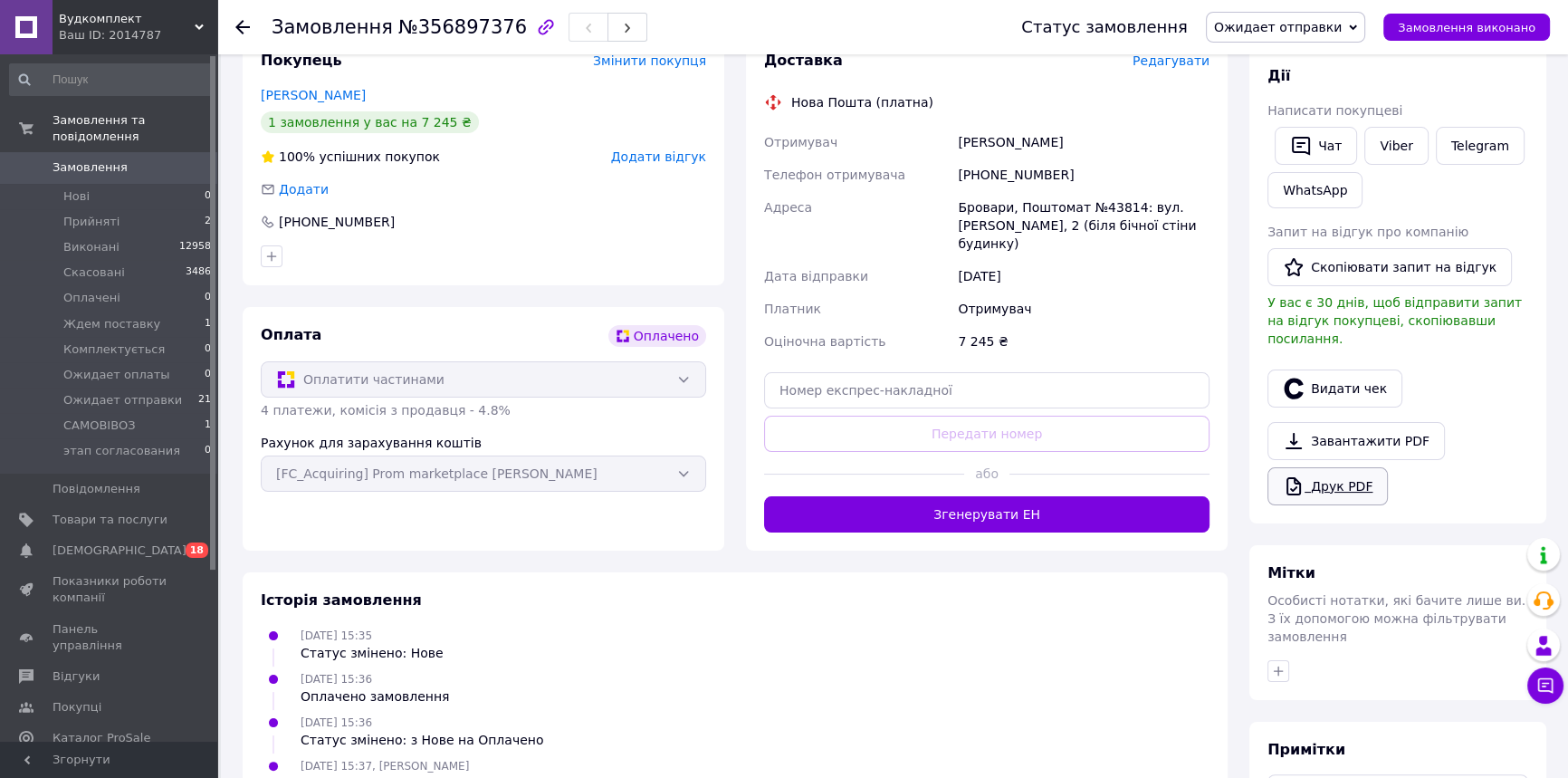
click at [1350, 468] on link "Друк PDF" at bounding box center [1327, 486] width 120 height 38
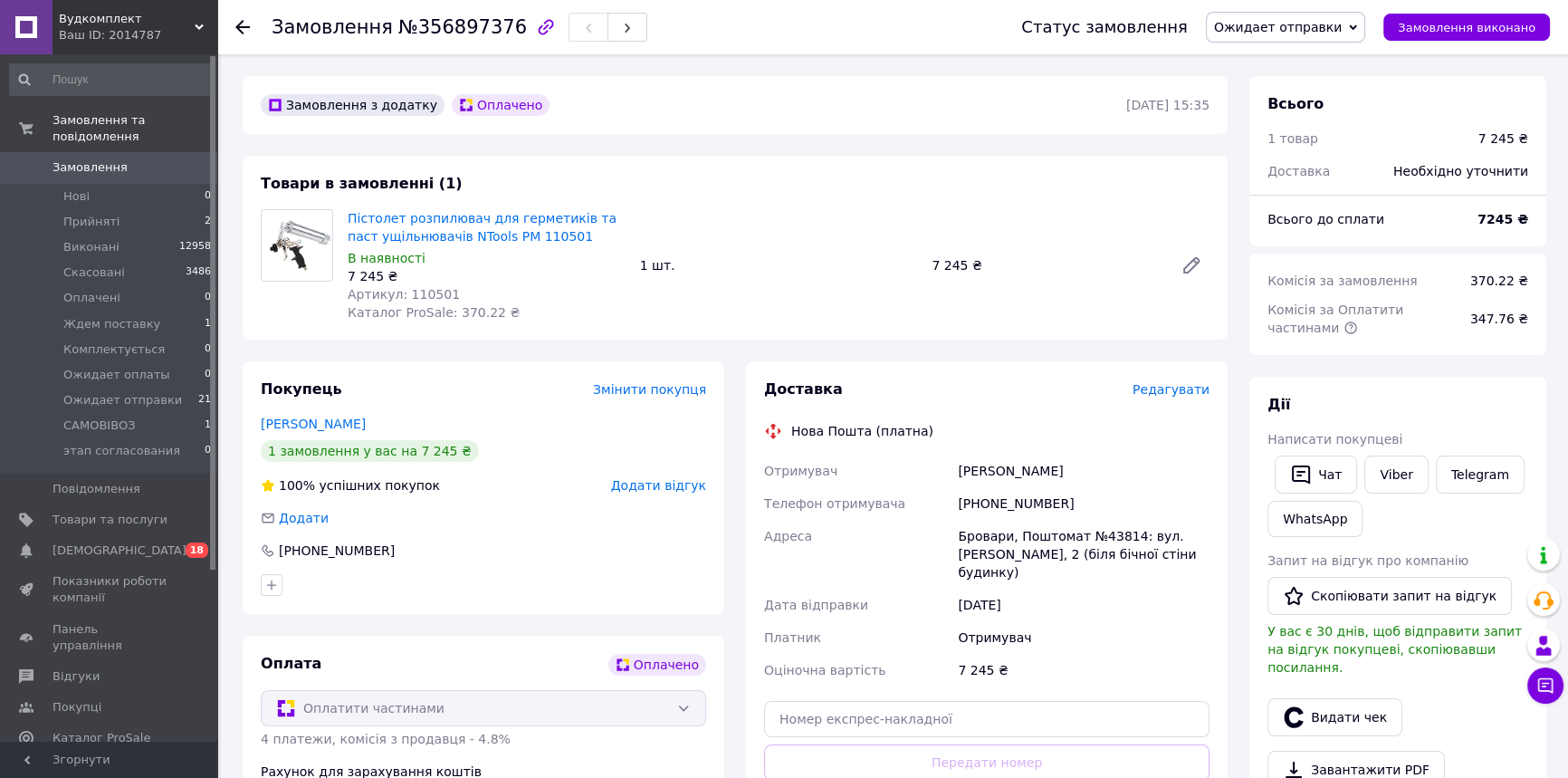
scroll to position [0, 0]
